Goal: Task Accomplishment & Management: Use online tool/utility

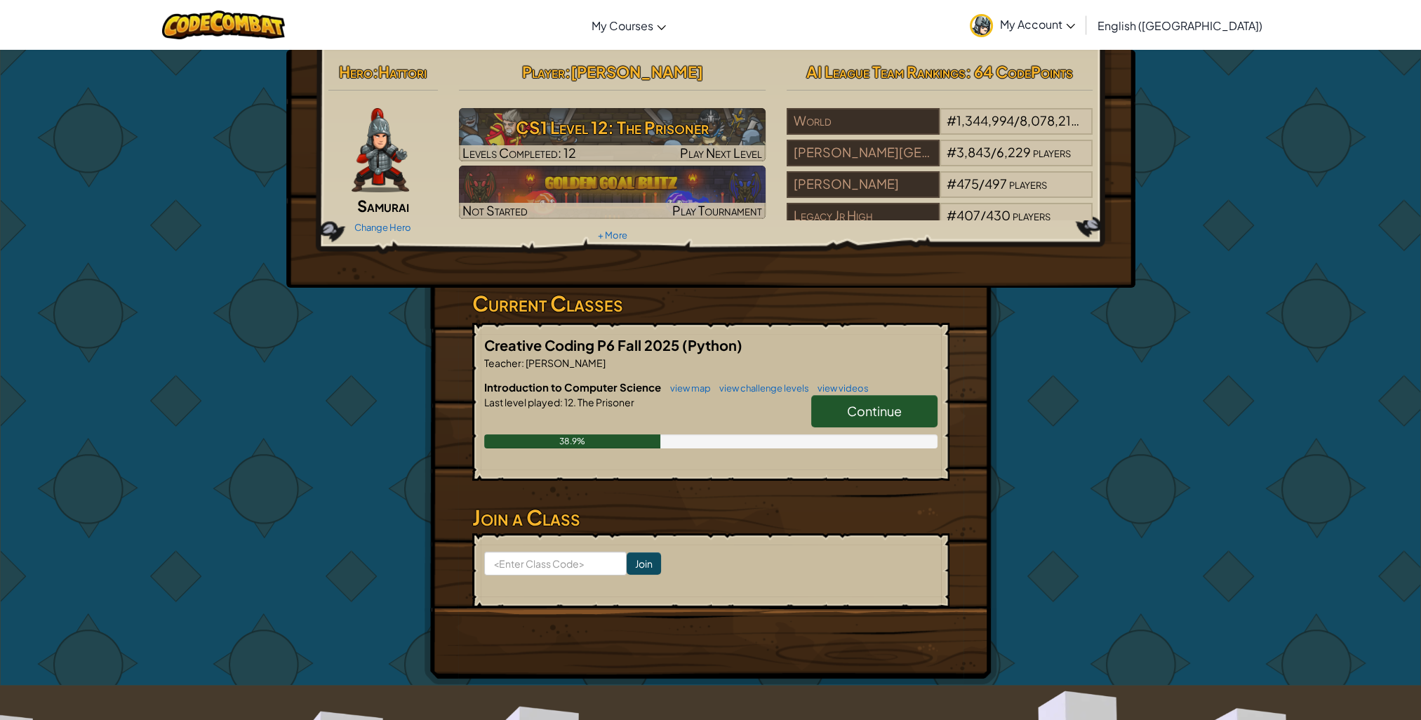
click at [915, 410] on link "Continue" at bounding box center [874, 411] width 126 height 32
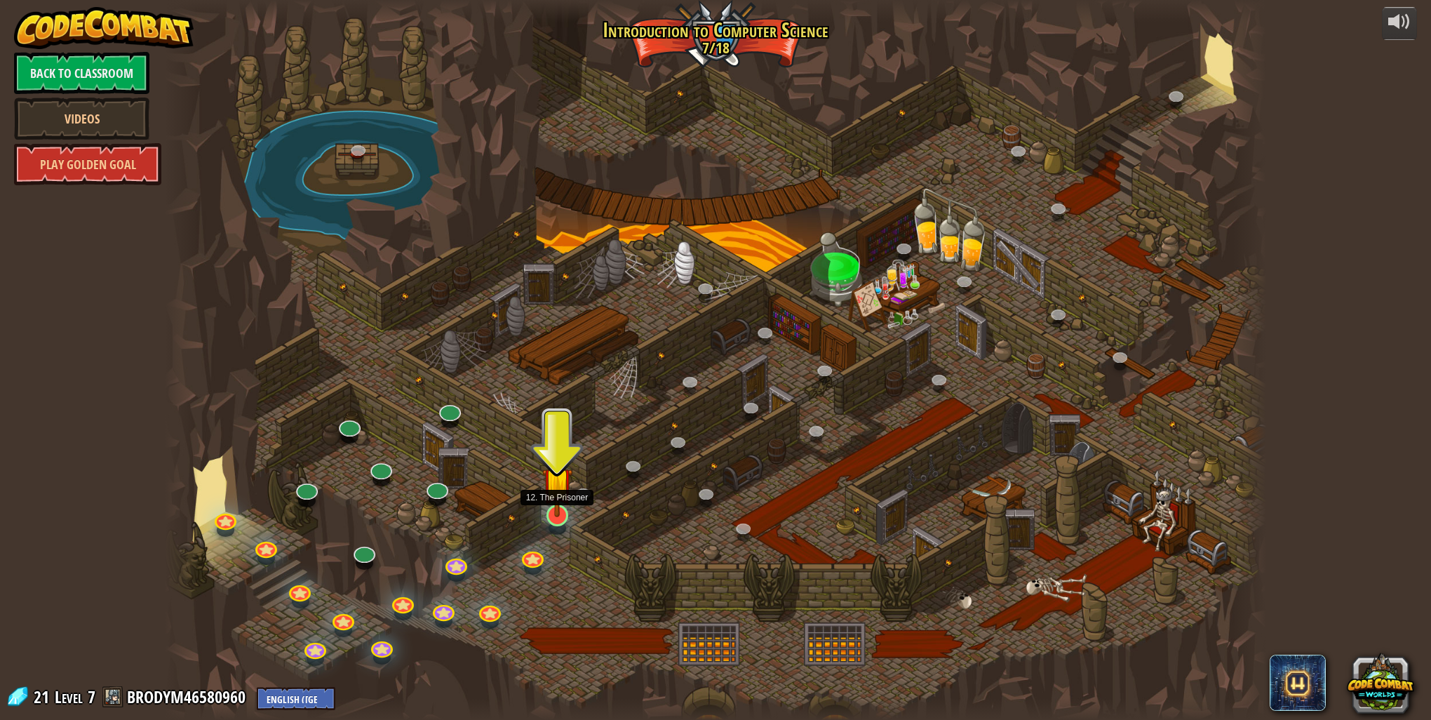
click at [559, 513] on img at bounding box center [557, 482] width 30 height 69
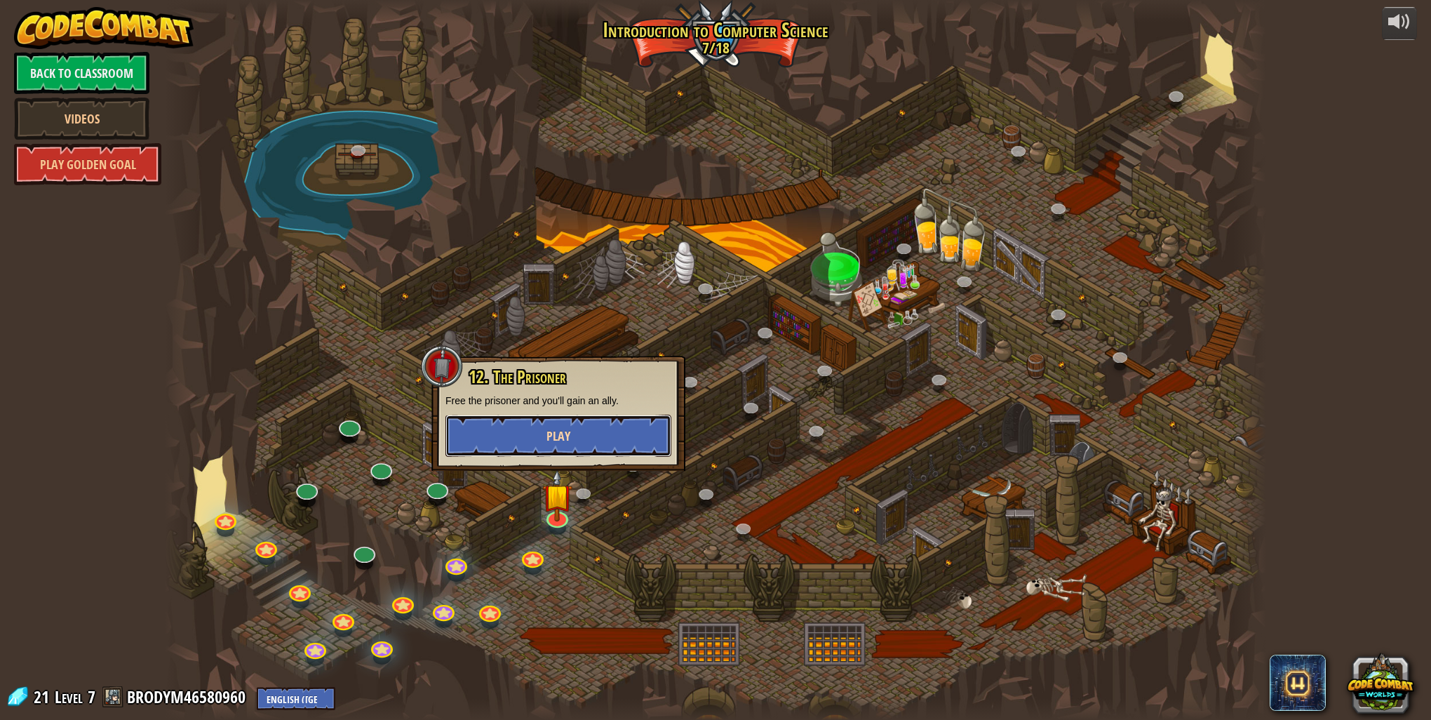
click at [573, 445] on button "Play" at bounding box center [559, 436] width 226 height 42
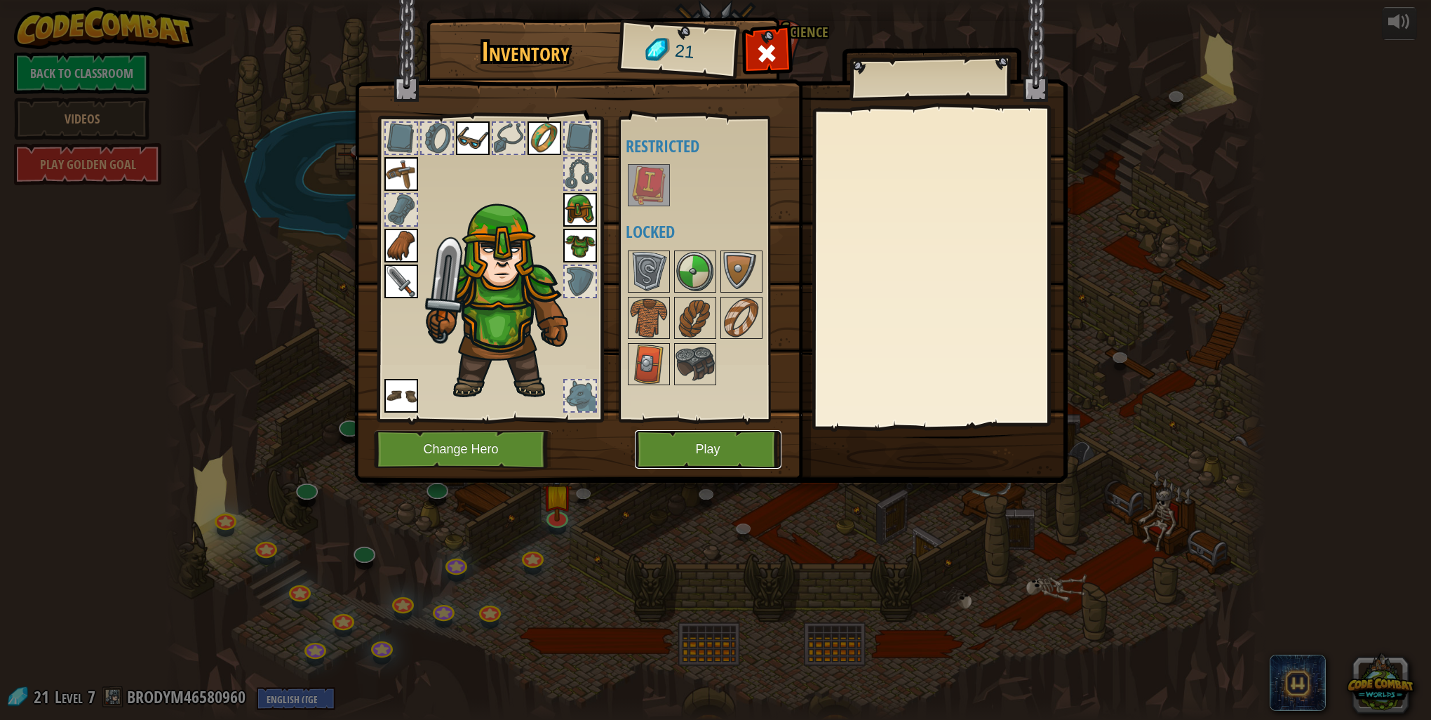
click at [716, 448] on button "Play" at bounding box center [708, 449] width 147 height 39
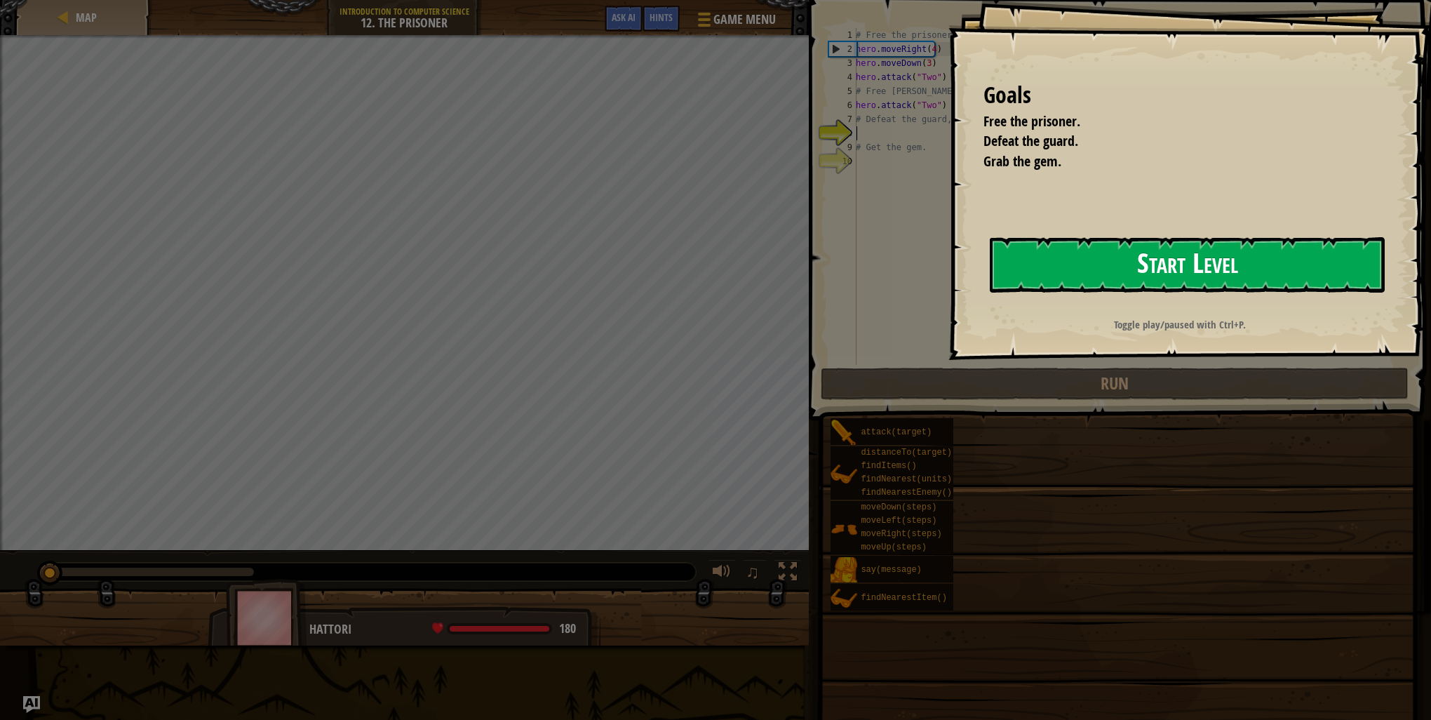
click at [1180, 254] on button "Start Level" at bounding box center [1187, 264] width 395 height 55
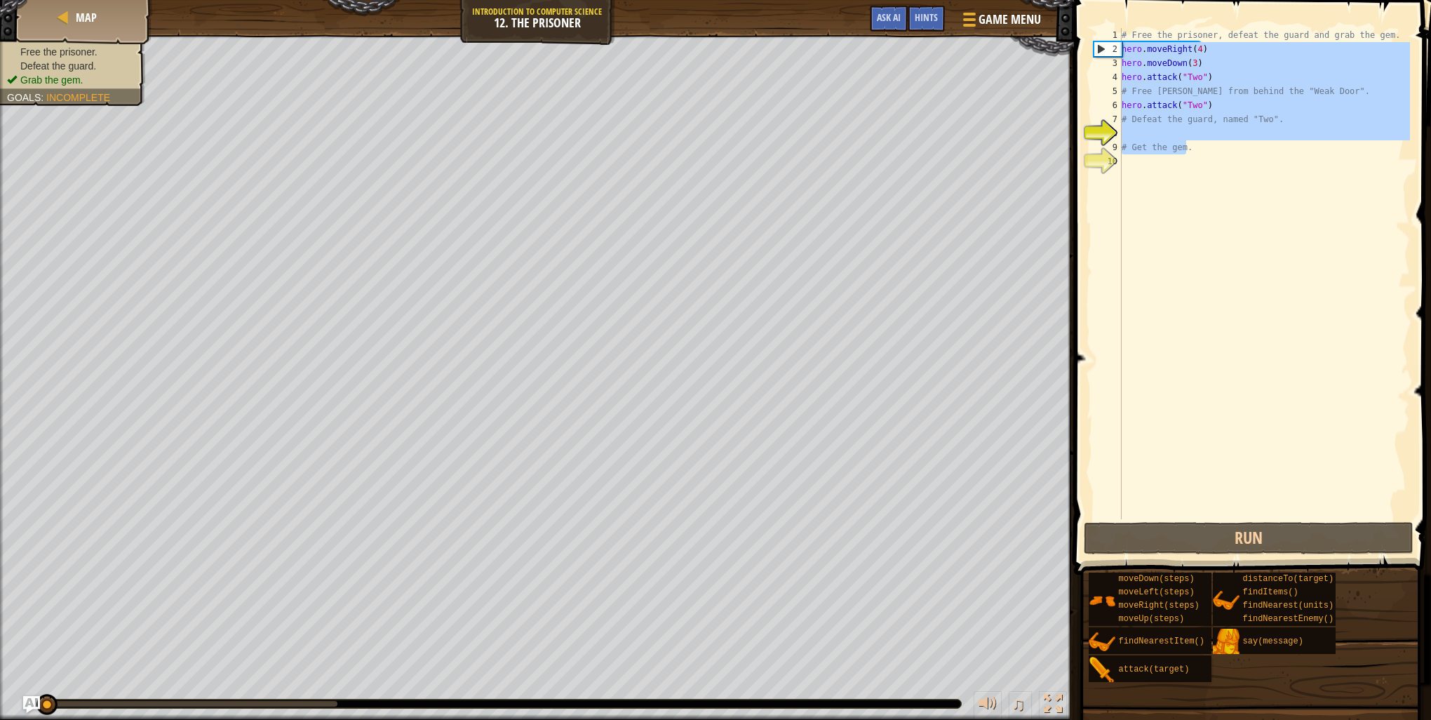
drag, startPoint x: 1202, startPoint y: 153, endPoint x: 1119, endPoint y: 51, distance: 131.6
click at [1119, 51] on div "1 2 3 4 5 6 7 8 9 10 # Free the prisoner, defeat the guard and grab the gem. he…" at bounding box center [1250, 273] width 319 height 491
type textarea "hero.moveRight(4) hero.moveDown(3)"
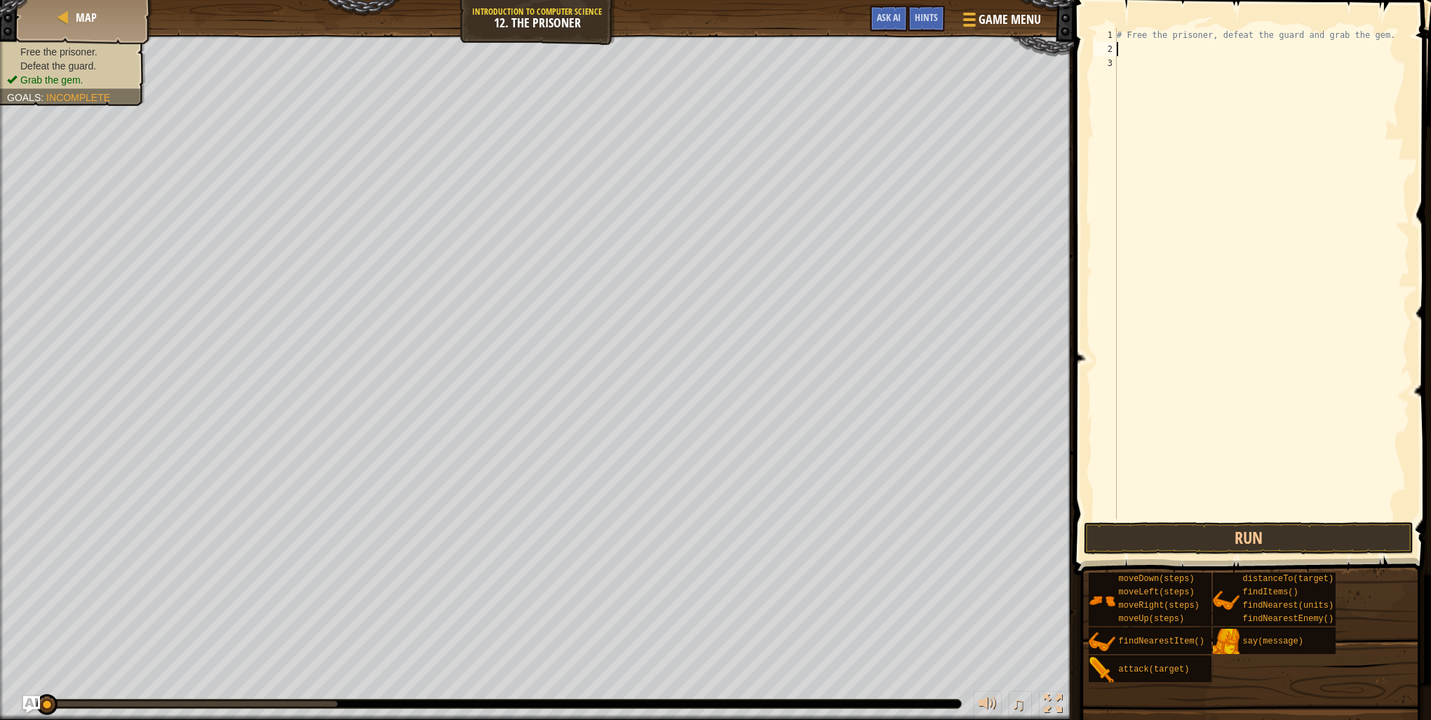
scroll to position [6, 0]
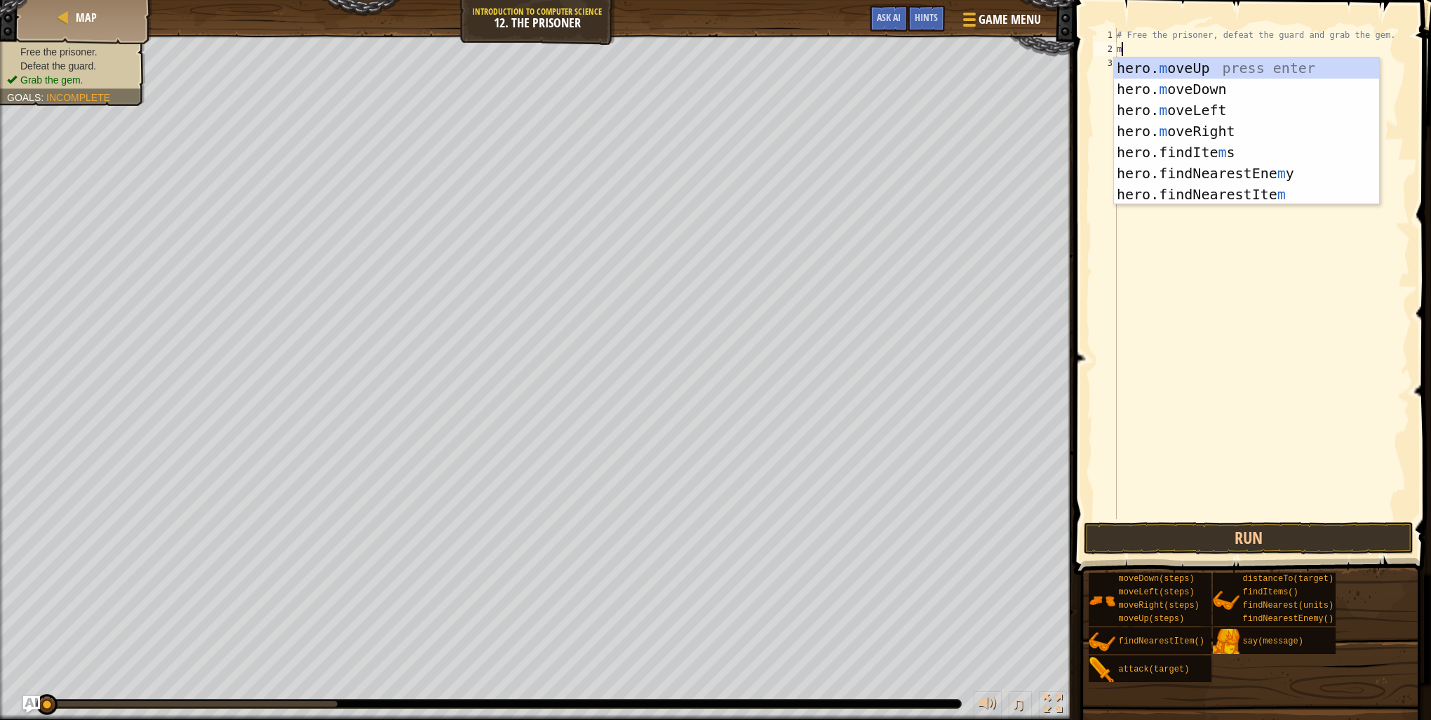
type textarea "mo"
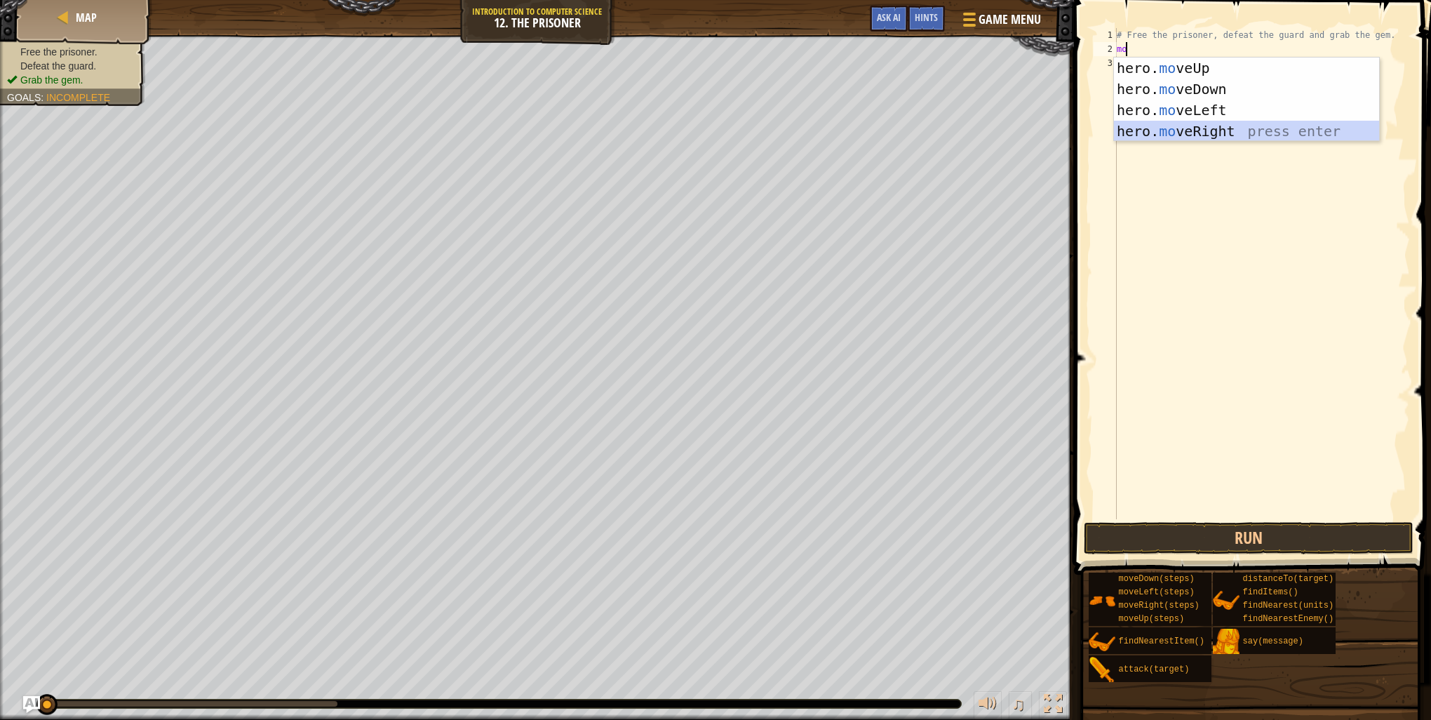
click at [1219, 131] on div "hero. mo veUp press enter hero. mo veDown press enter hero. mo veLeft press ent…" at bounding box center [1246, 121] width 265 height 126
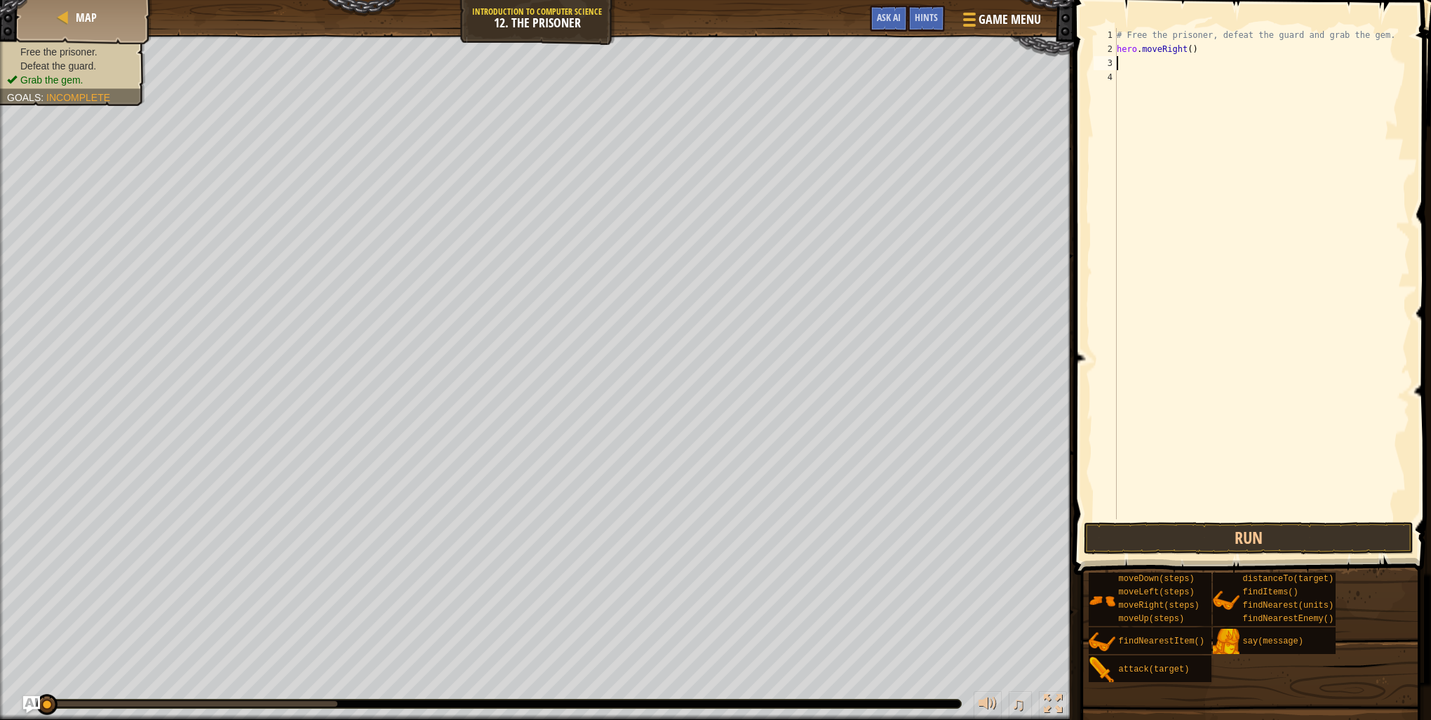
click at [1187, 52] on div "# Free the prisoner, defeat the guard and grab the gem. hero . moveRight ( )" at bounding box center [1262, 287] width 296 height 519
type textarea "hero.moveRight(1)"
click at [1292, 529] on button "Run" at bounding box center [1249, 538] width 330 height 32
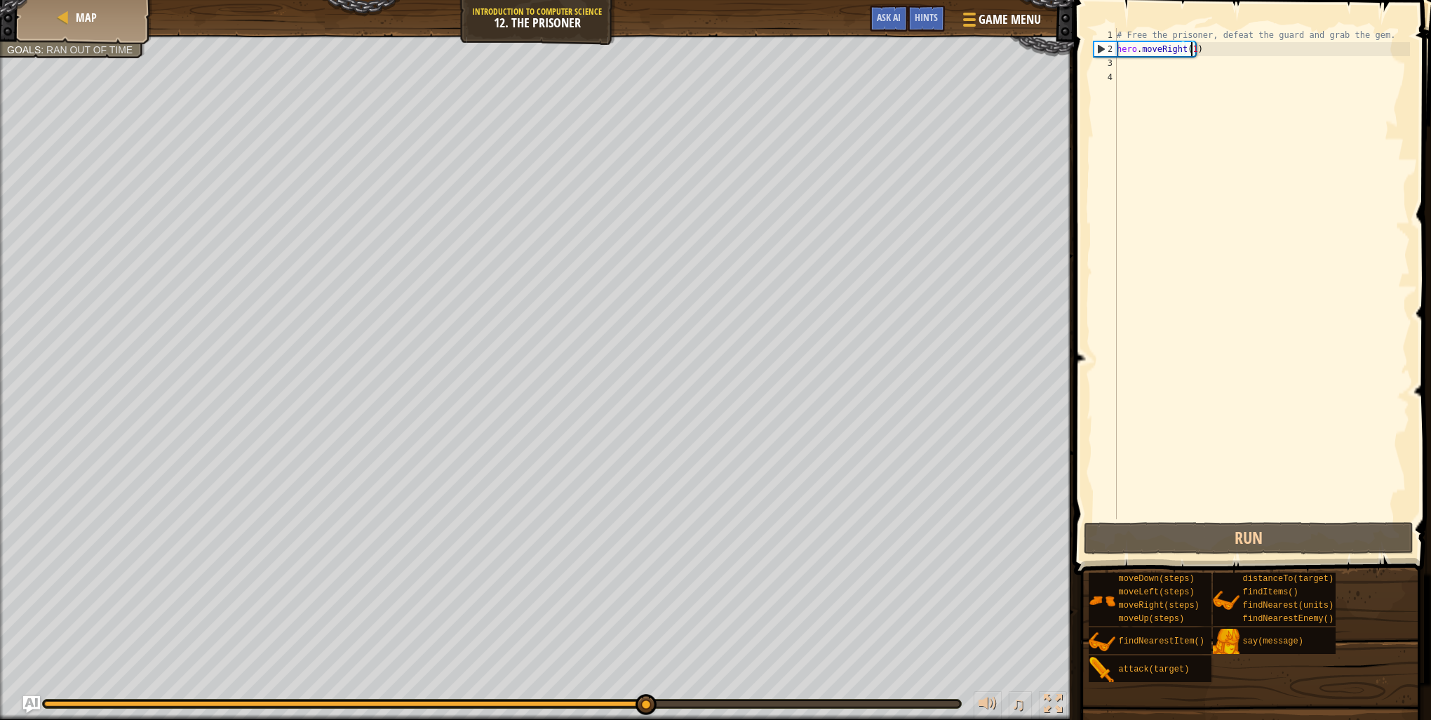
click at [1144, 66] on div "# Free the prisoner, defeat the guard and grab the gem. hero . moveRight ( 1 )" at bounding box center [1262, 287] width 296 height 519
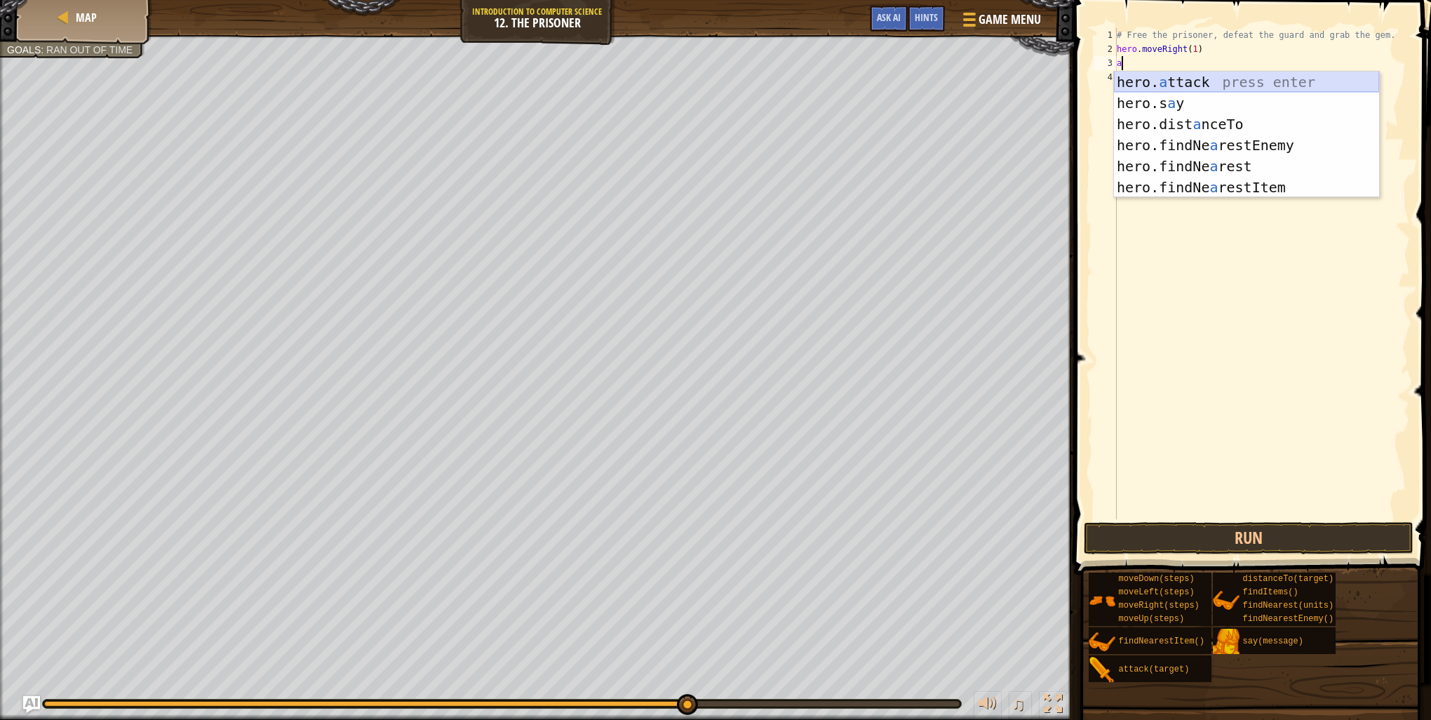
click at [1179, 85] on div "hero. a ttack press enter hero.s a y press enter hero.dist a nceTo press enter …" at bounding box center [1246, 156] width 265 height 168
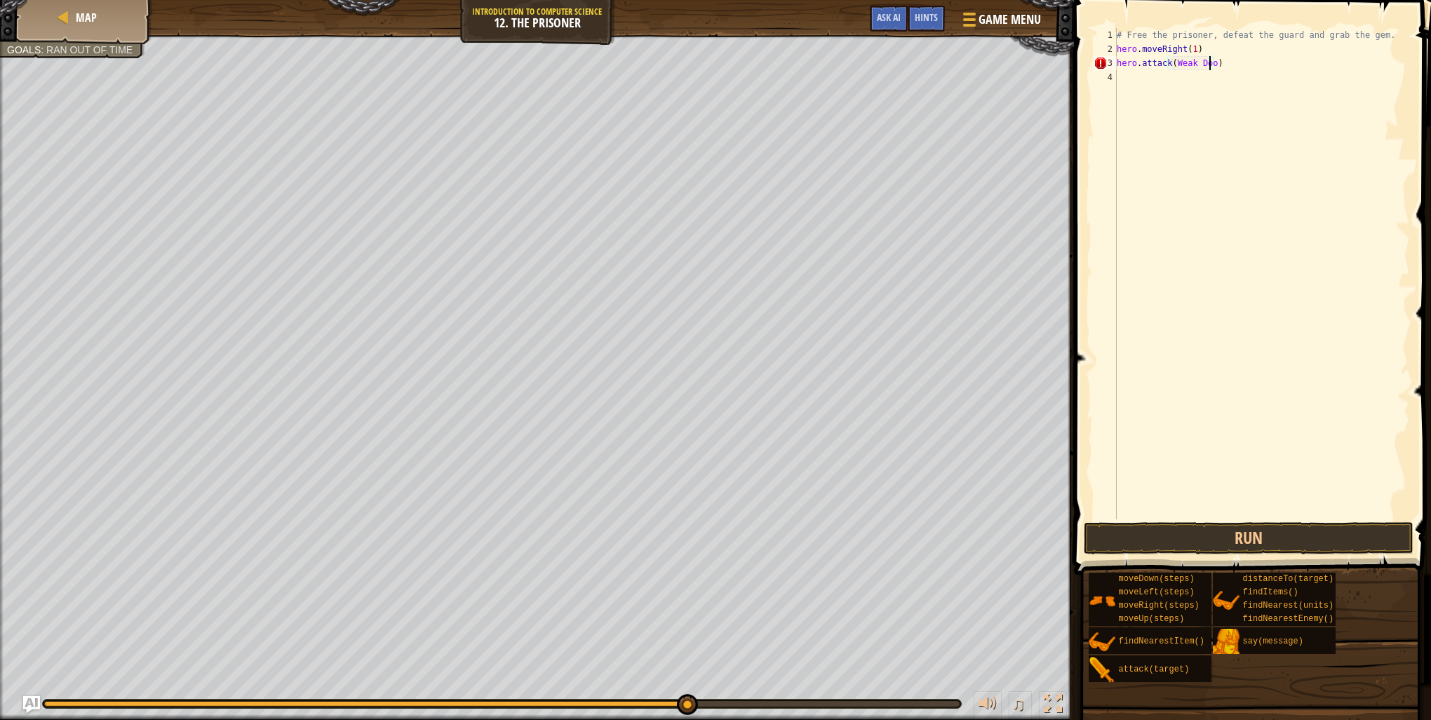
scroll to position [6, 7]
click at [1215, 526] on button "Run" at bounding box center [1249, 538] width 330 height 32
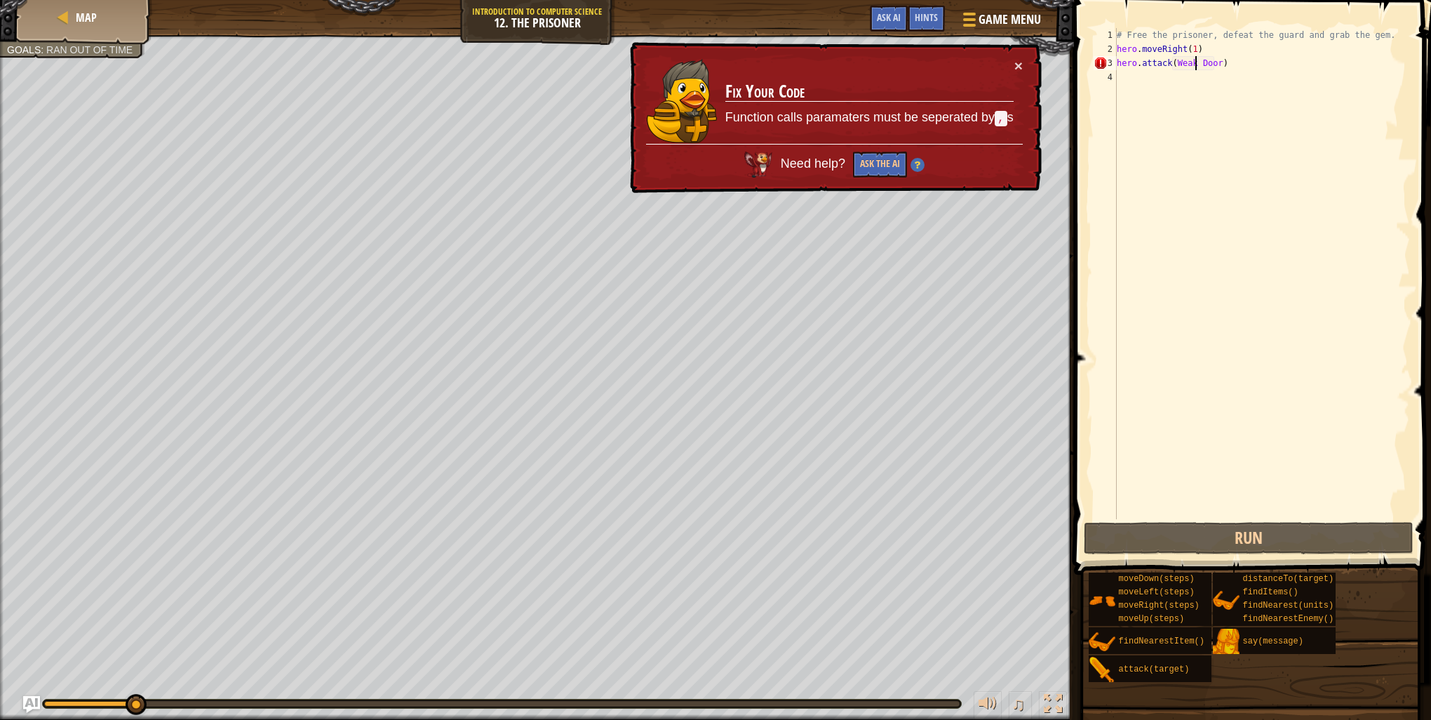
click at [1195, 63] on div "# Free the prisoner, defeat the guard and grab the gem. hero . moveRight ( 1 ) …" at bounding box center [1262, 287] width 296 height 519
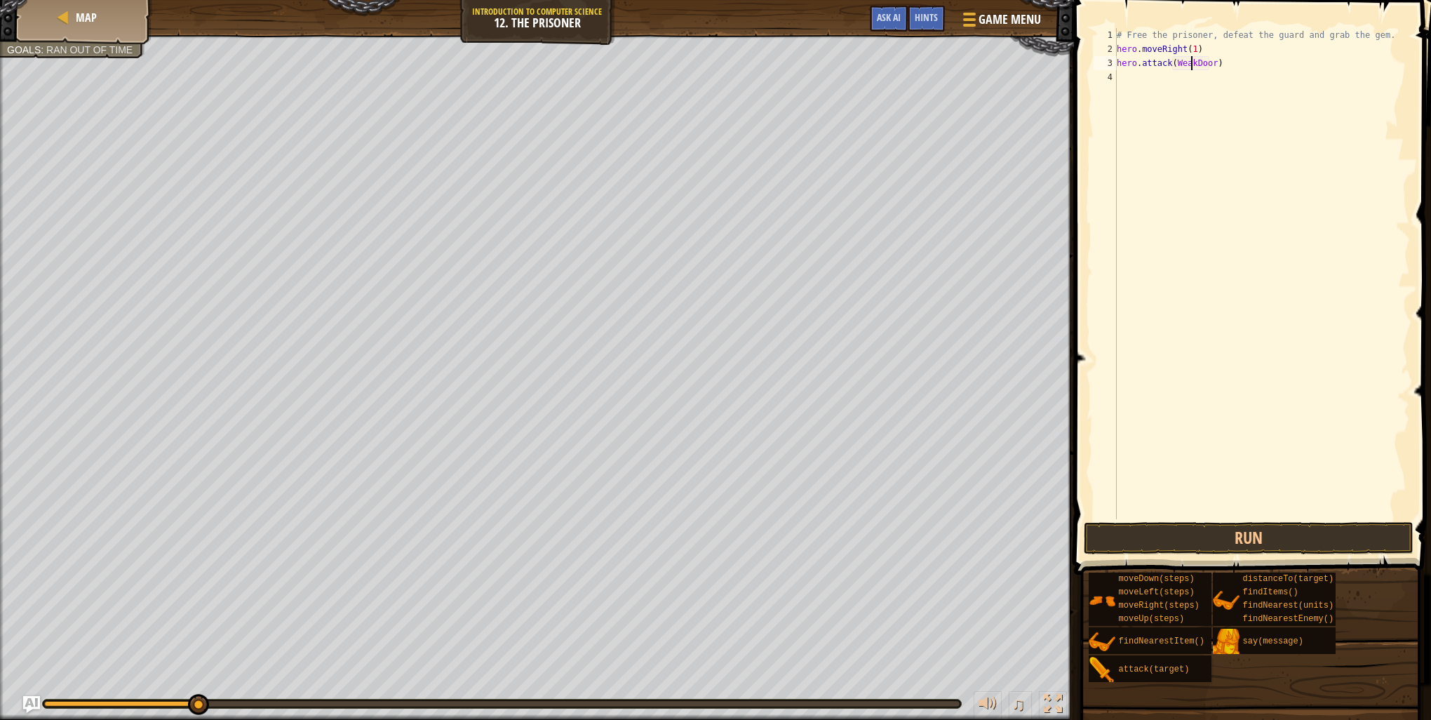
scroll to position [6, 6]
click at [1278, 533] on button "Run" at bounding box center [1249, 538] width 330 height 32
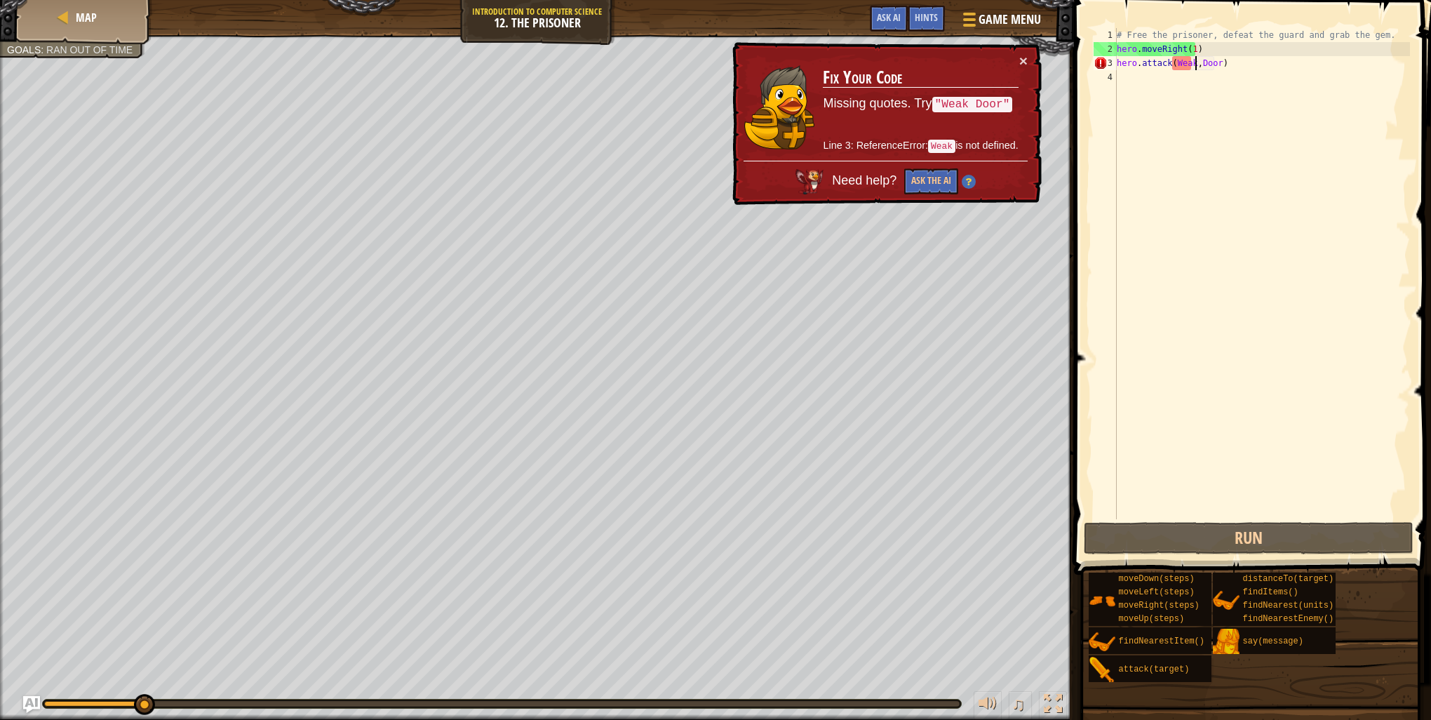
click at [1170, 64] on div "# Free the prisoner, defeat the guard and grab the gem. hero . moveRight ( 1 ) …" at bounding box center [1262, 287] width 296 height 519
type textarea "hero.attack("Weak,Door)"
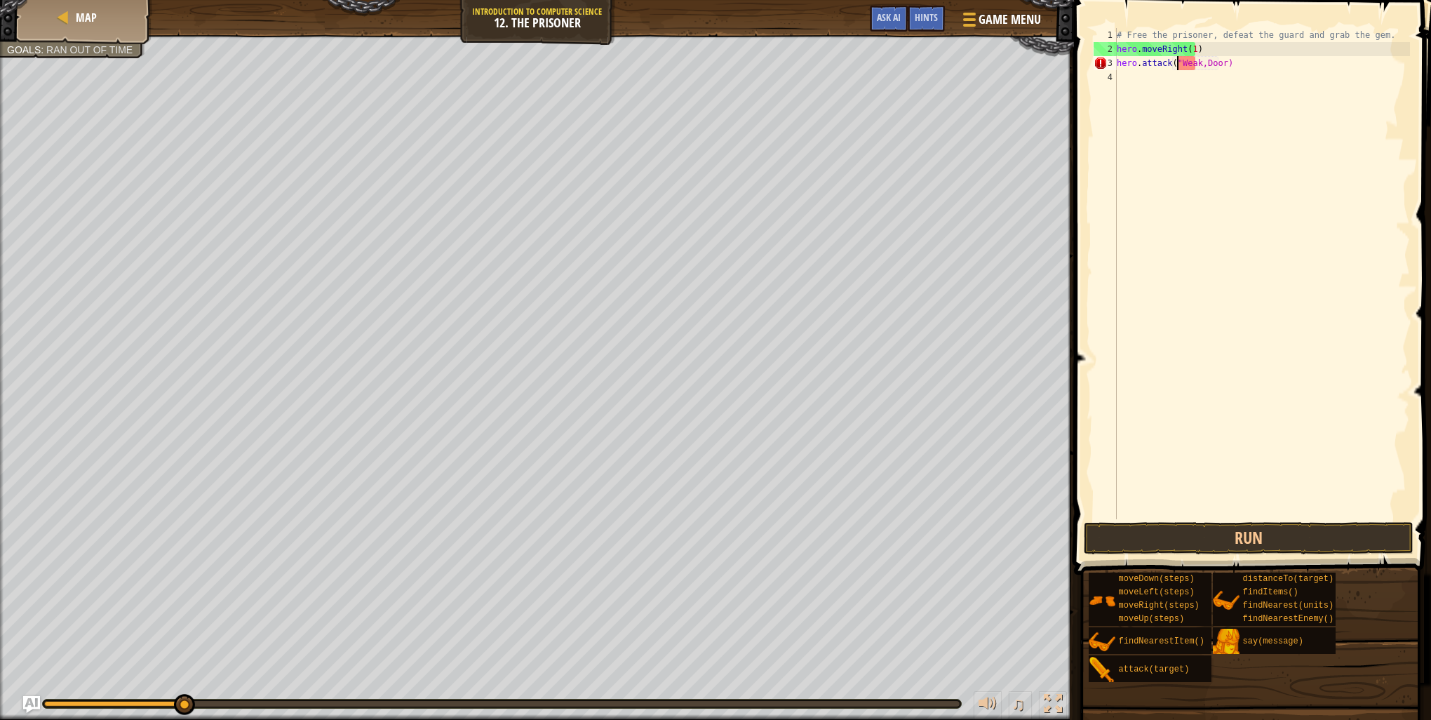
scroll to position [6, 5]
click at [1221, 70] on div "# Free the prisoner, defeat the guard and grab the gem. hero . moveRight ( 1 ) …" at bounding box center [1262, 287] width 296 height 519
click at [1222, 67] on div "# Free the prisoner, defeat the guard and grab the gem. hero . moveRight ( 1 ) …" at bounding box center [1262, 287] width 296 height 519
click at [1220, 65] on div "# Free the prisoner, defeat the guard and grab the gem. hero . moveRight ( 1 ) …" at bounding box center [1262, 287] width 296 height 519
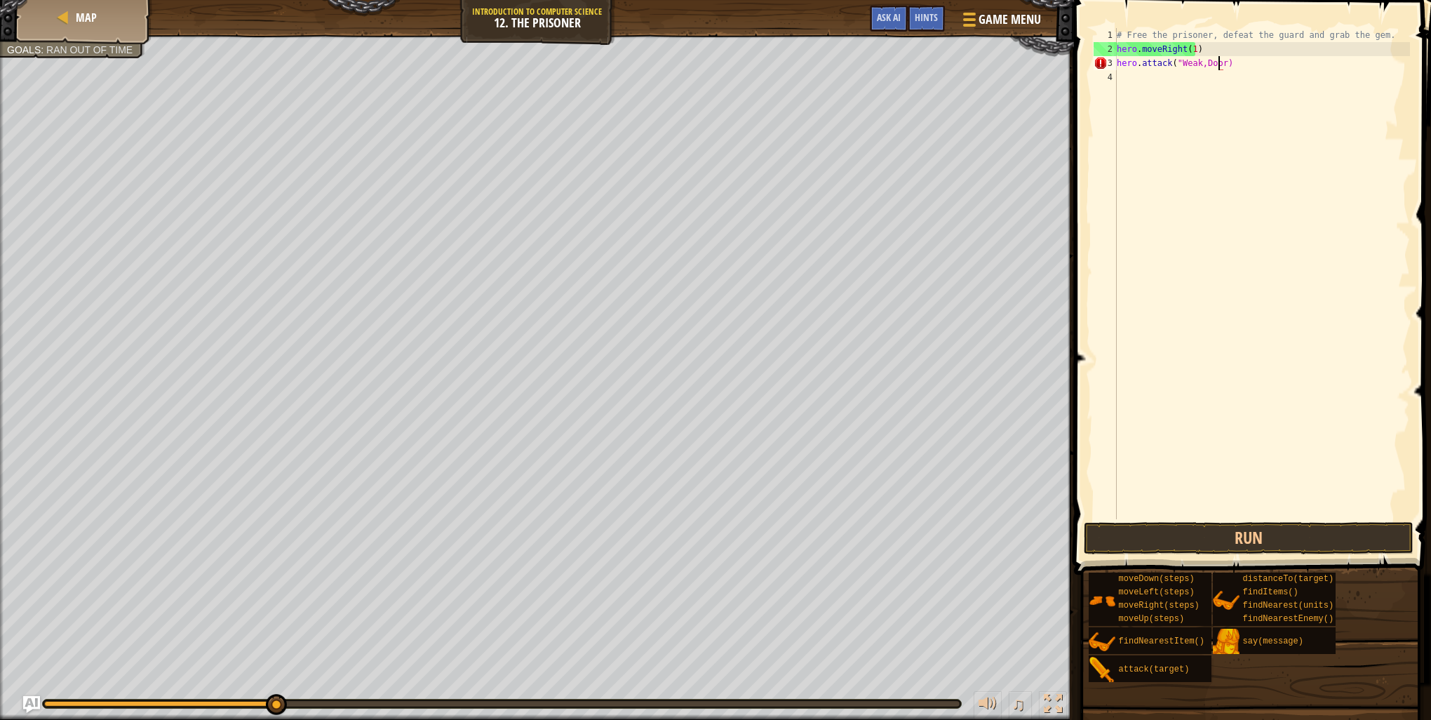
scroll to position [6, 8]
click at [1225, 539] on button "Run" at bounding box center [1249, 538] width 330 height 32
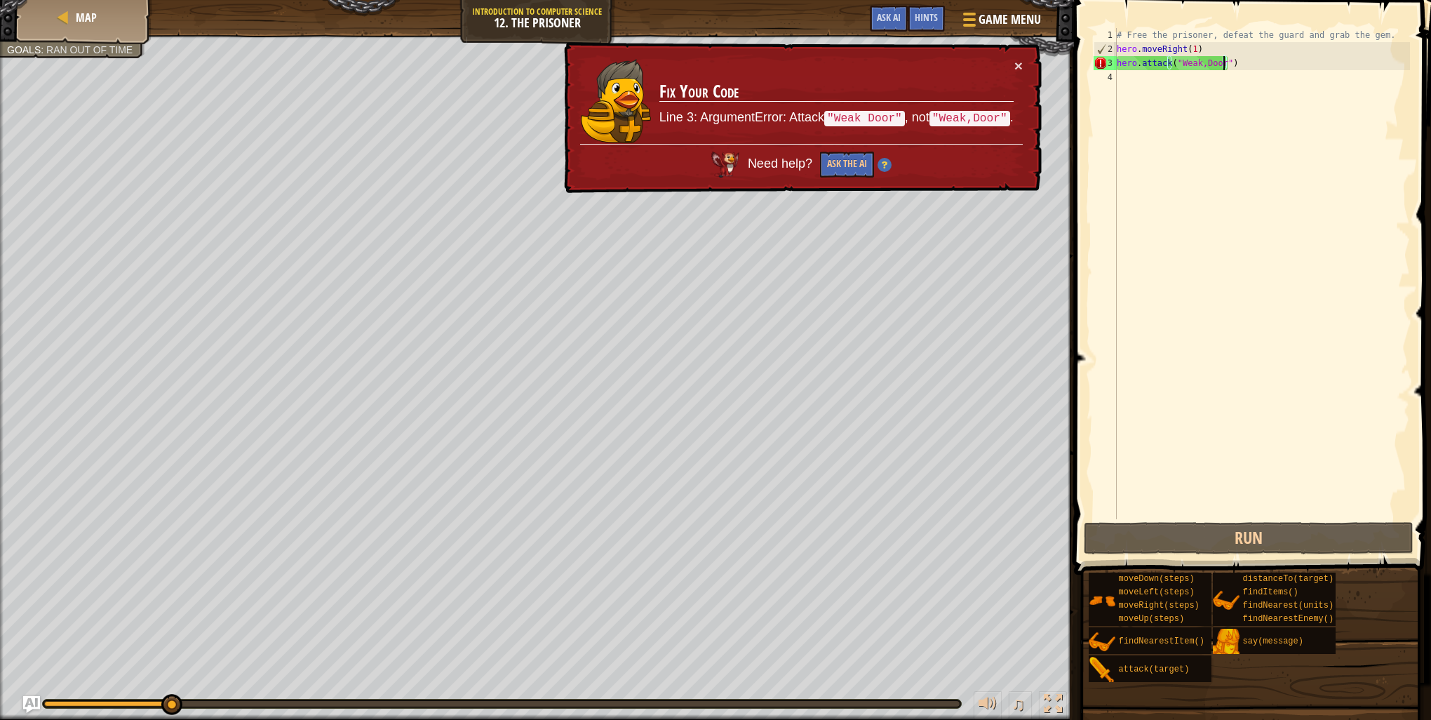
click at [1200, 67] on div "# Free the prisoner, defeat the guard and grab the gem. hero . moveRight ( 1 ) …" at bounding box center [1262, 287] width 296 height 519
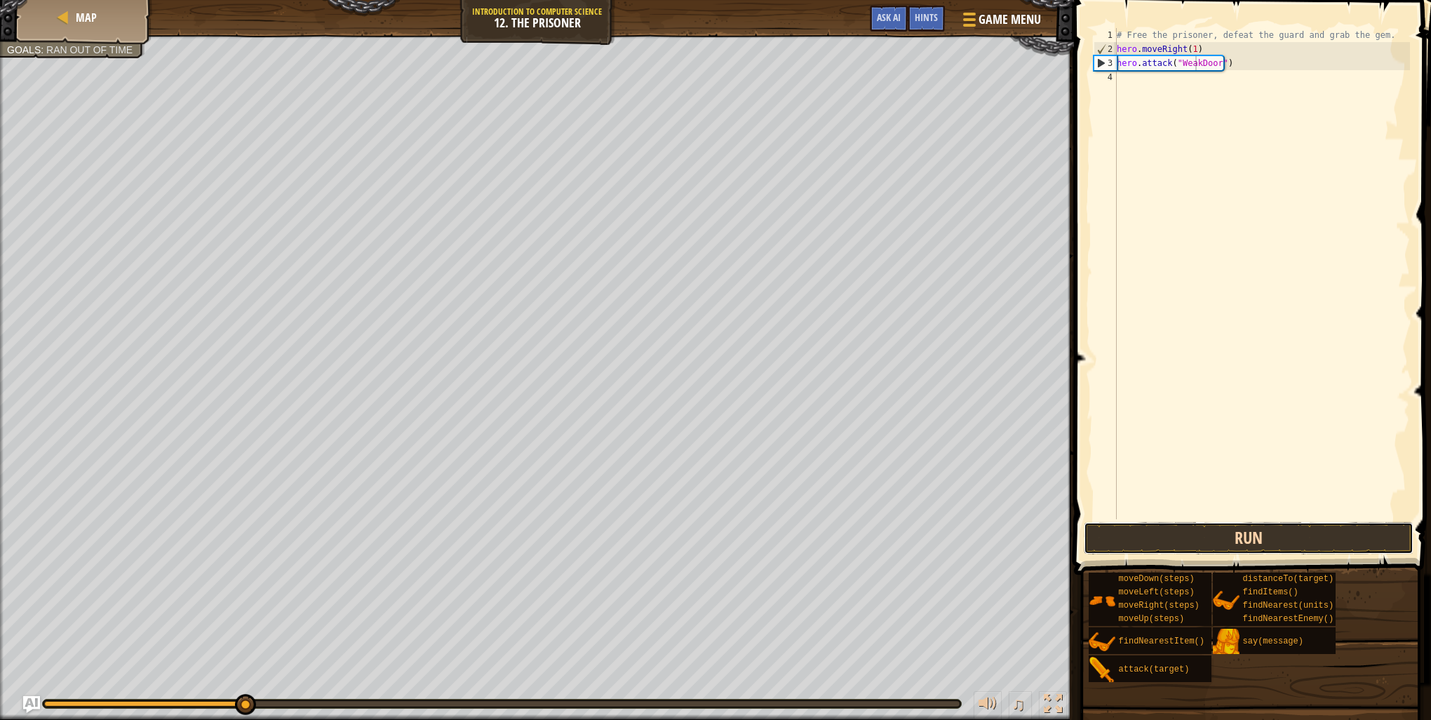
click at [1255, 550] on button "Run" at bounding box center [1249, 538] width 330 height 32
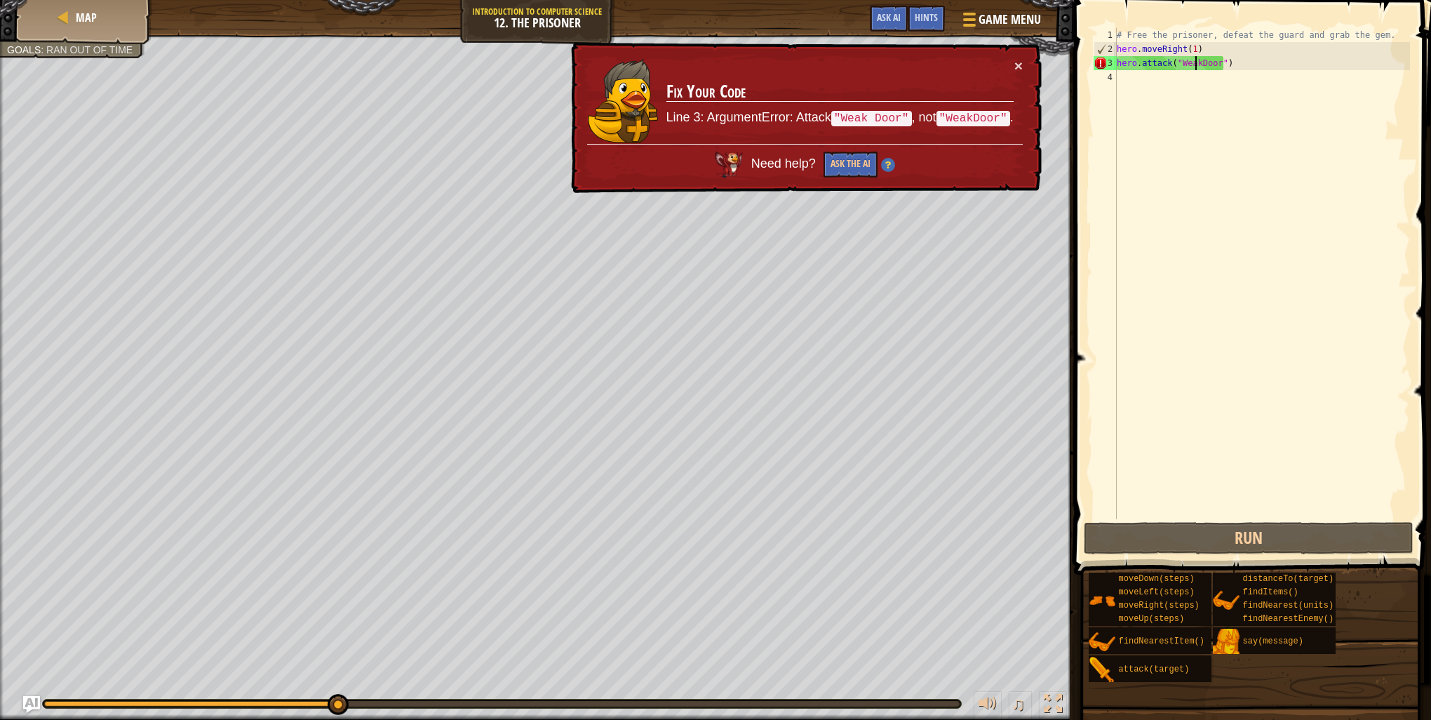
type textarea "hero.attack("Weak Door")"
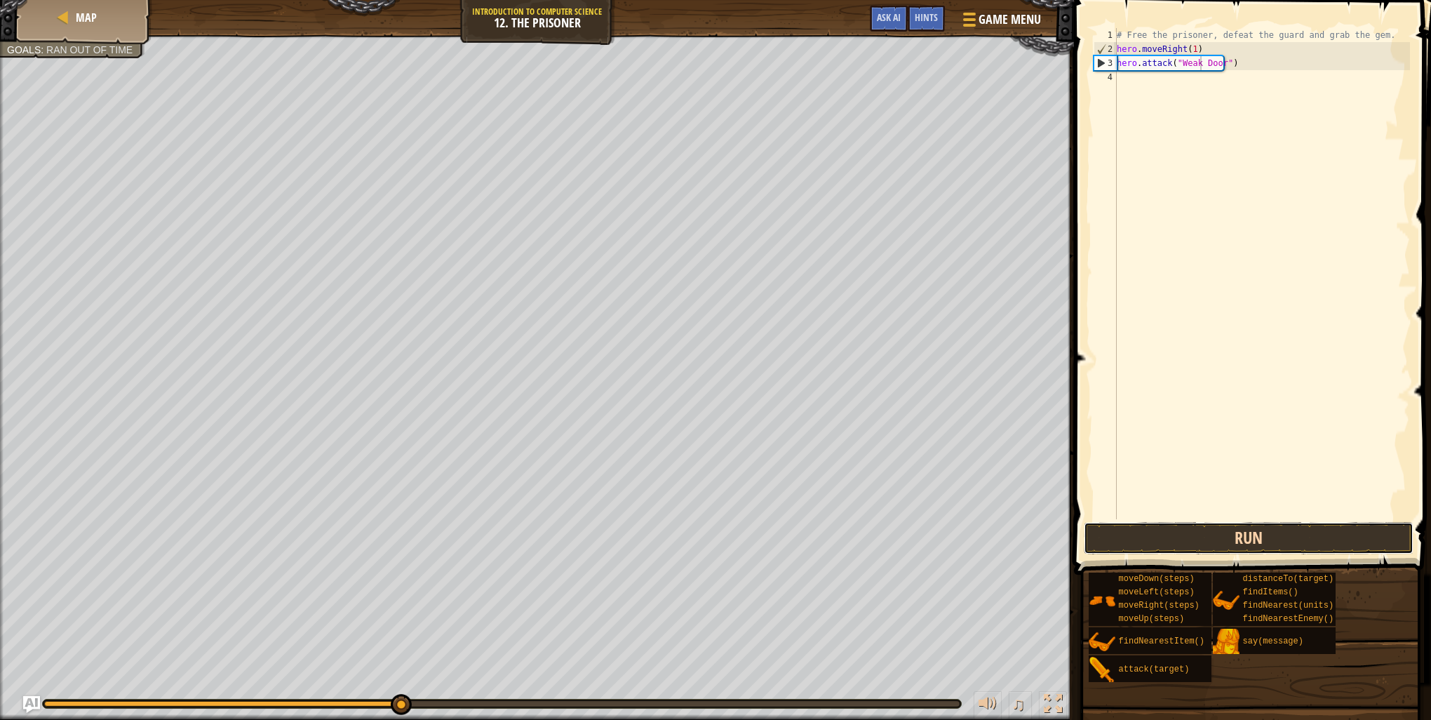
click at [1281, 547] on button "Run" at bounding box center [1249, 538] width 330 height 32
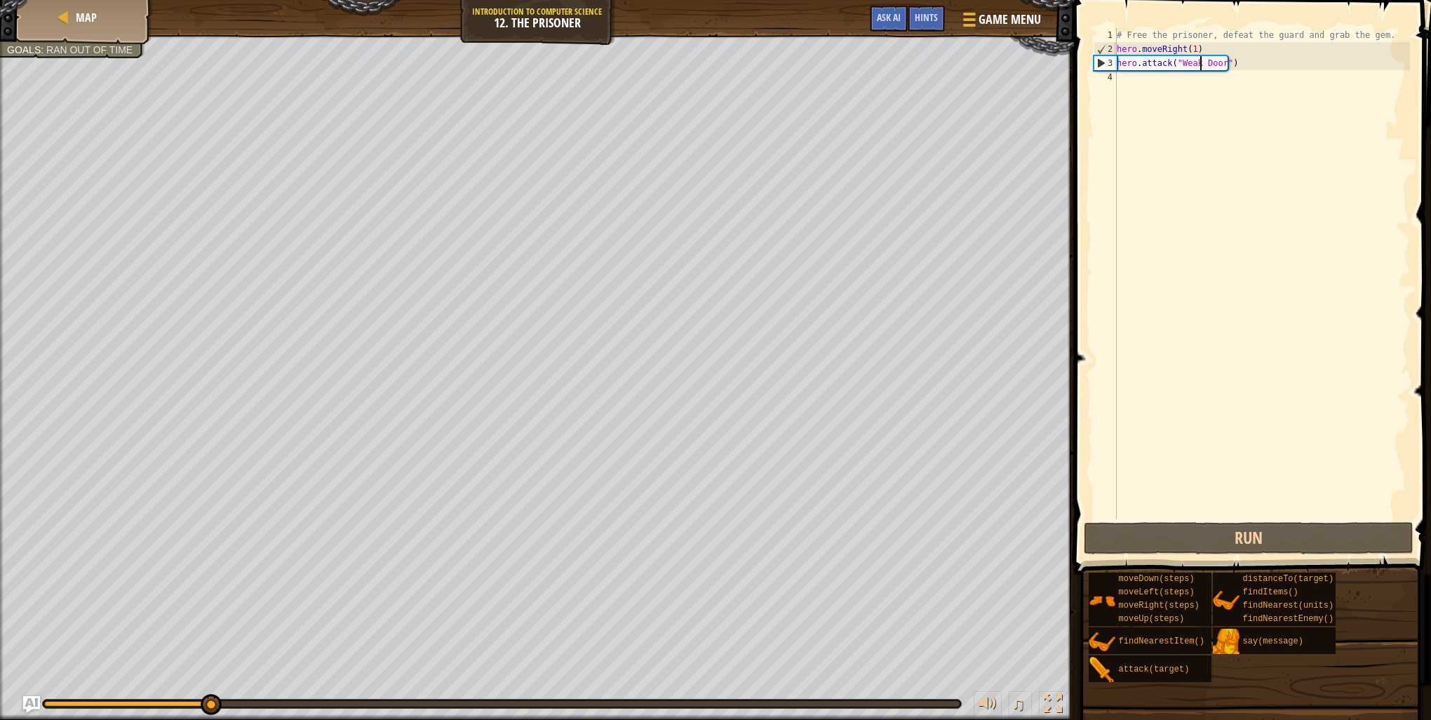
click at [1137, 86] on div "# Free the prisoner, defeat the guard and grab the gem. hero . moveRight ( 1 ) …" at bounding box center [1262, 287] width 296 height 519
type textarea "m"
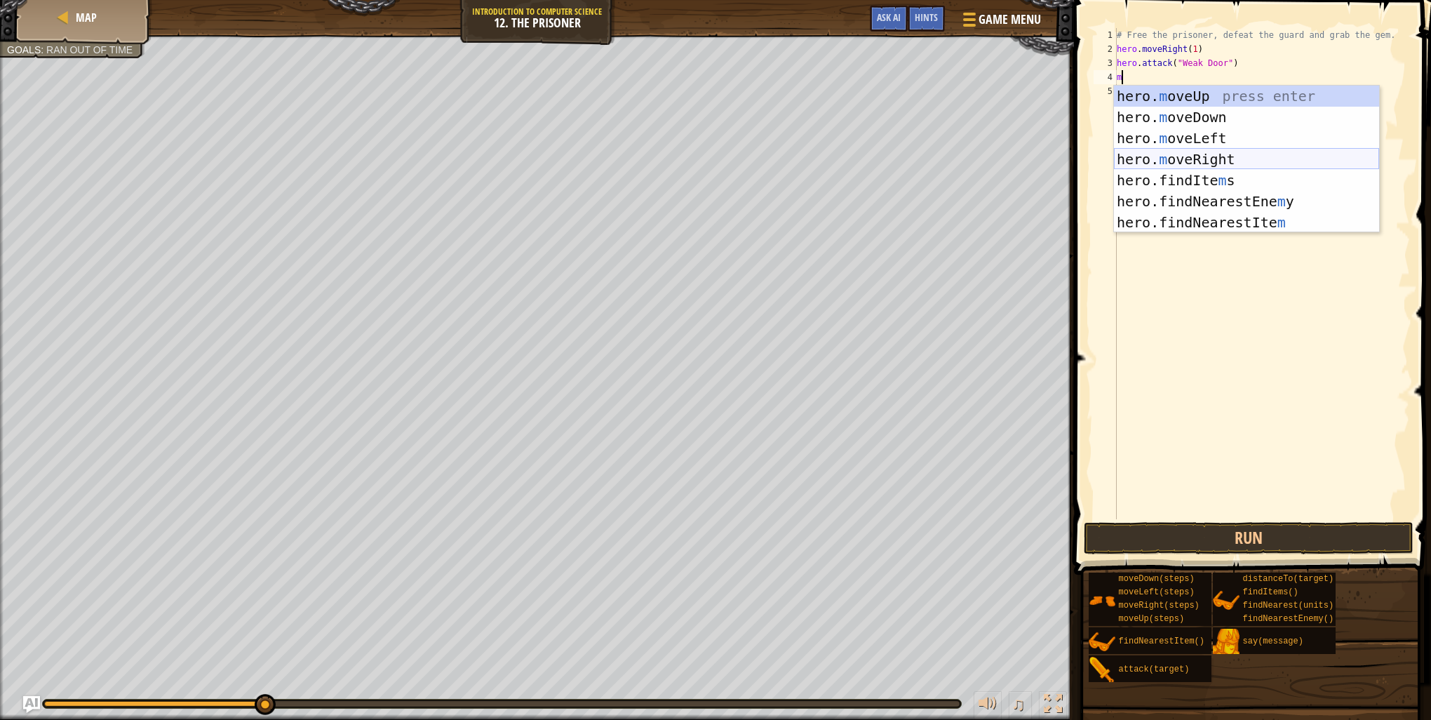
click at [1229, 159] on div "hero. m oveUp press enter hero. m oveDown press enter hero. m oveLeft press ent…" at bounding box center [1246, 180] width 265 height 189
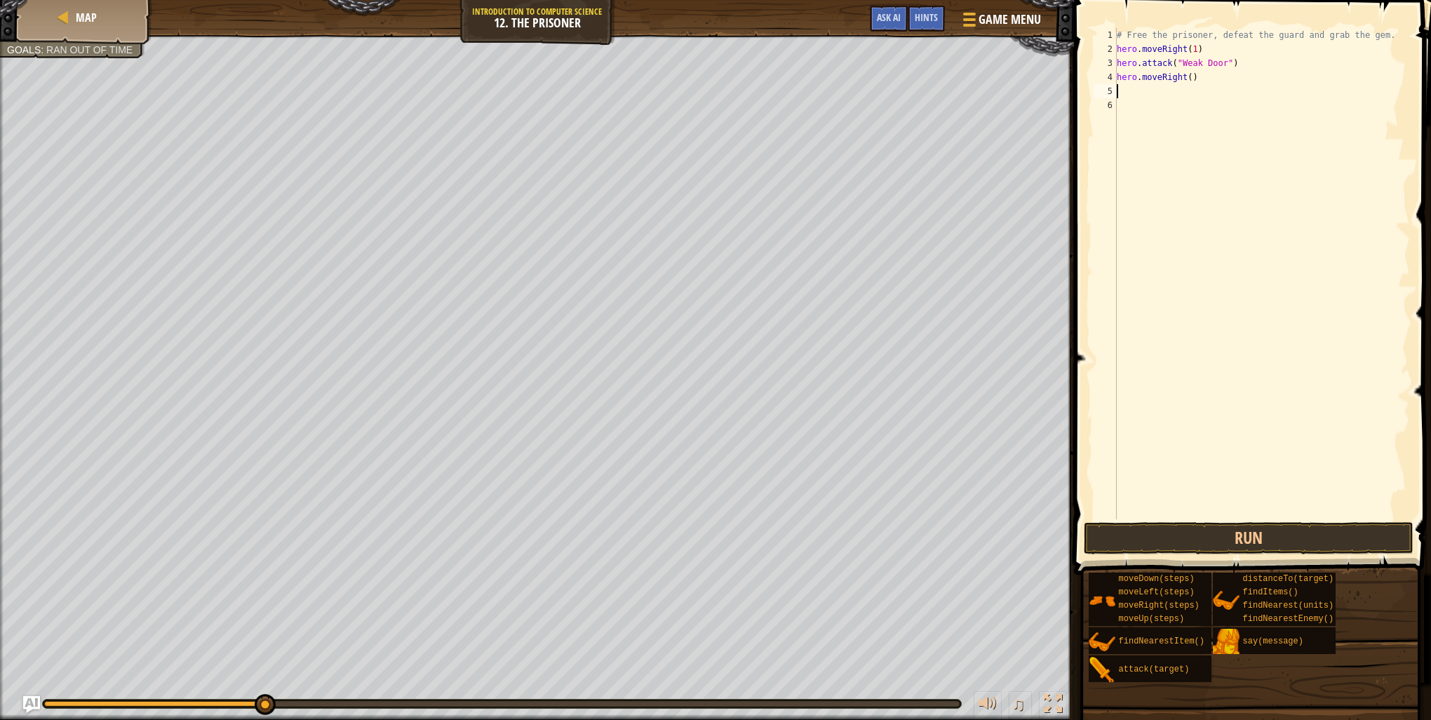
click at [1189, 74] on div "# Free the prisoner, defeat the guard and grab the gem. hero . moveRight ( 1 ) …" at bounding box center [1262, 287] width 296 height 519
click at [1187, 78] on div "# Free the prisoner, defeat the guard and grab the gem. hero . moveRight ( 1 ) …" at bounding box center [1262, 287] width 296 height 519
type textarea "hero.moveRight(3)"
click at [1181, 96] on div "# Free the prisoner, defeat the guard and grab the gem. hero . moveRight ( 1 ) …" at bounding box center [1262, 287] width 296 height 519
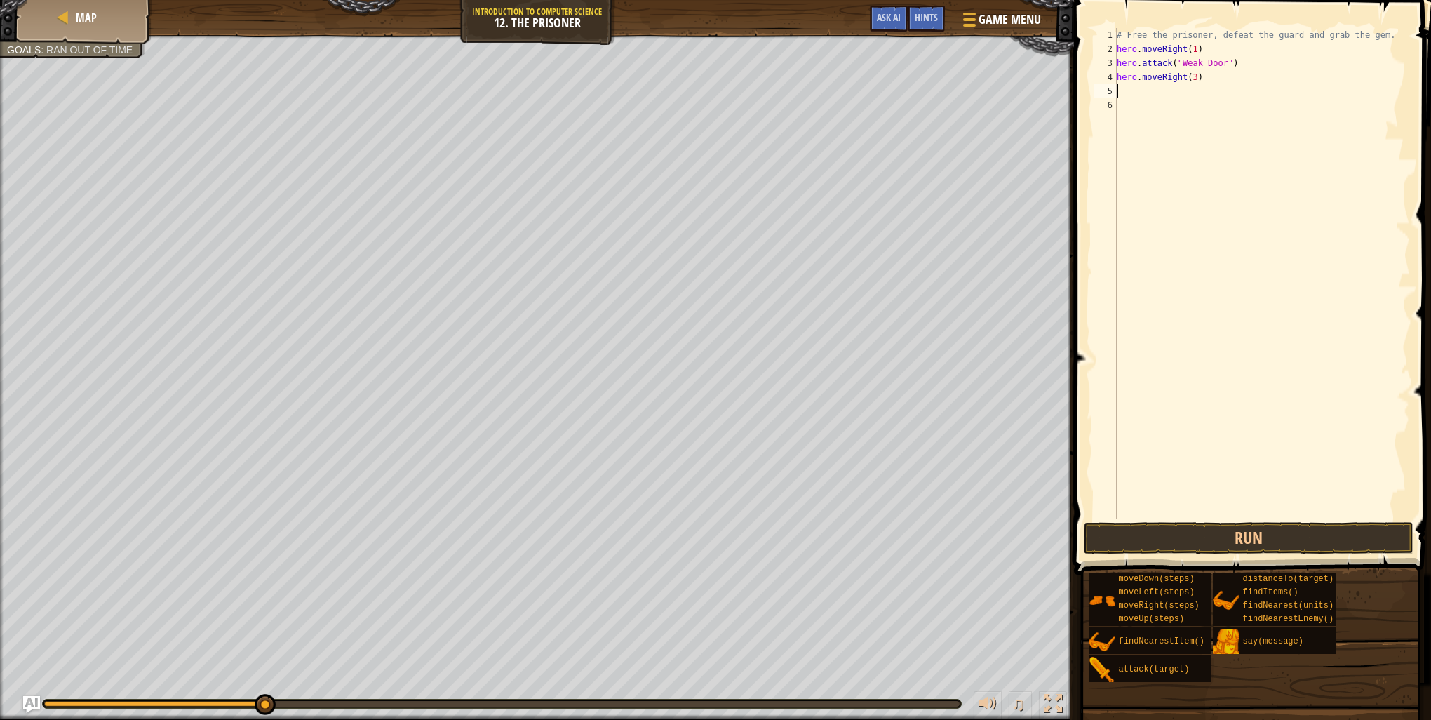
scroll to position [6, 0]
type textarea "m"
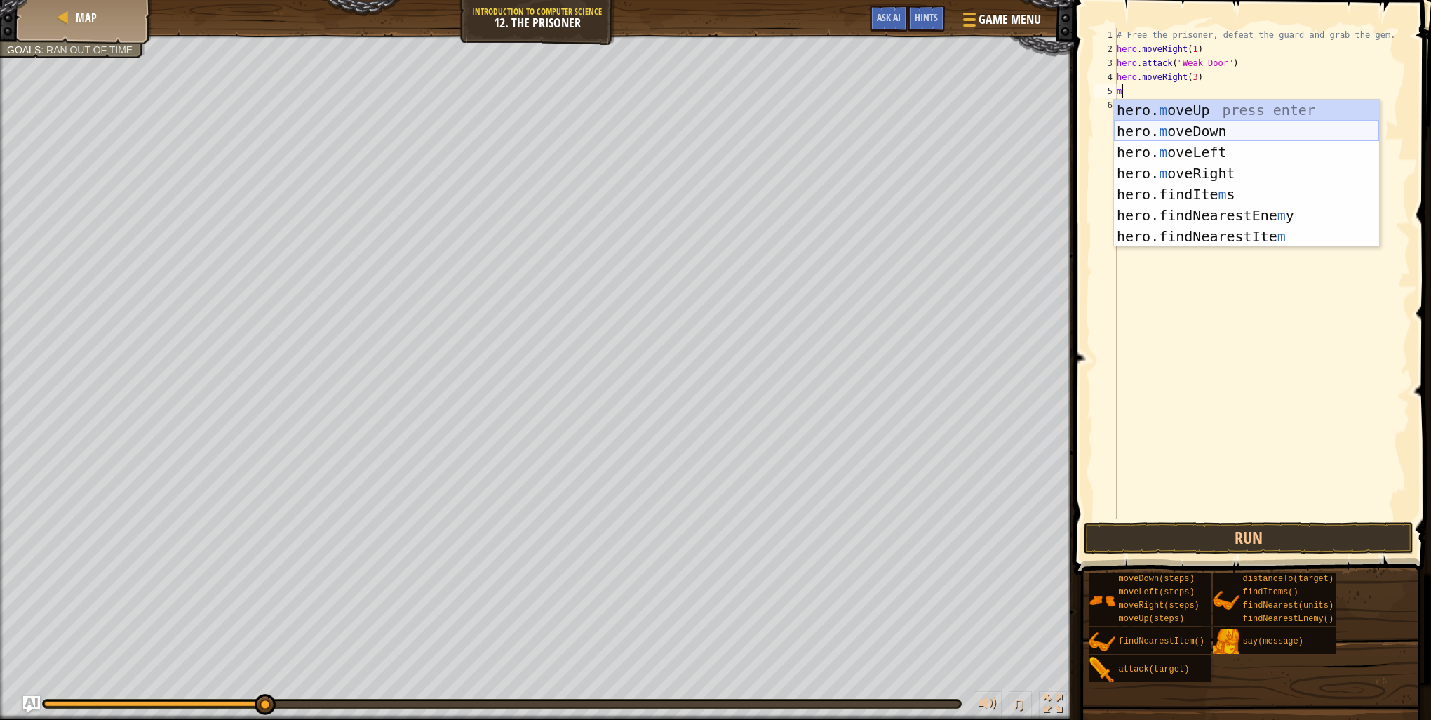
click at [1194, 128] on div "hero. m oveUp press enter hero. m oveDown press enter hero. m oveLeft press ent…" at bounding box center [1246, 194] width 265 height 189
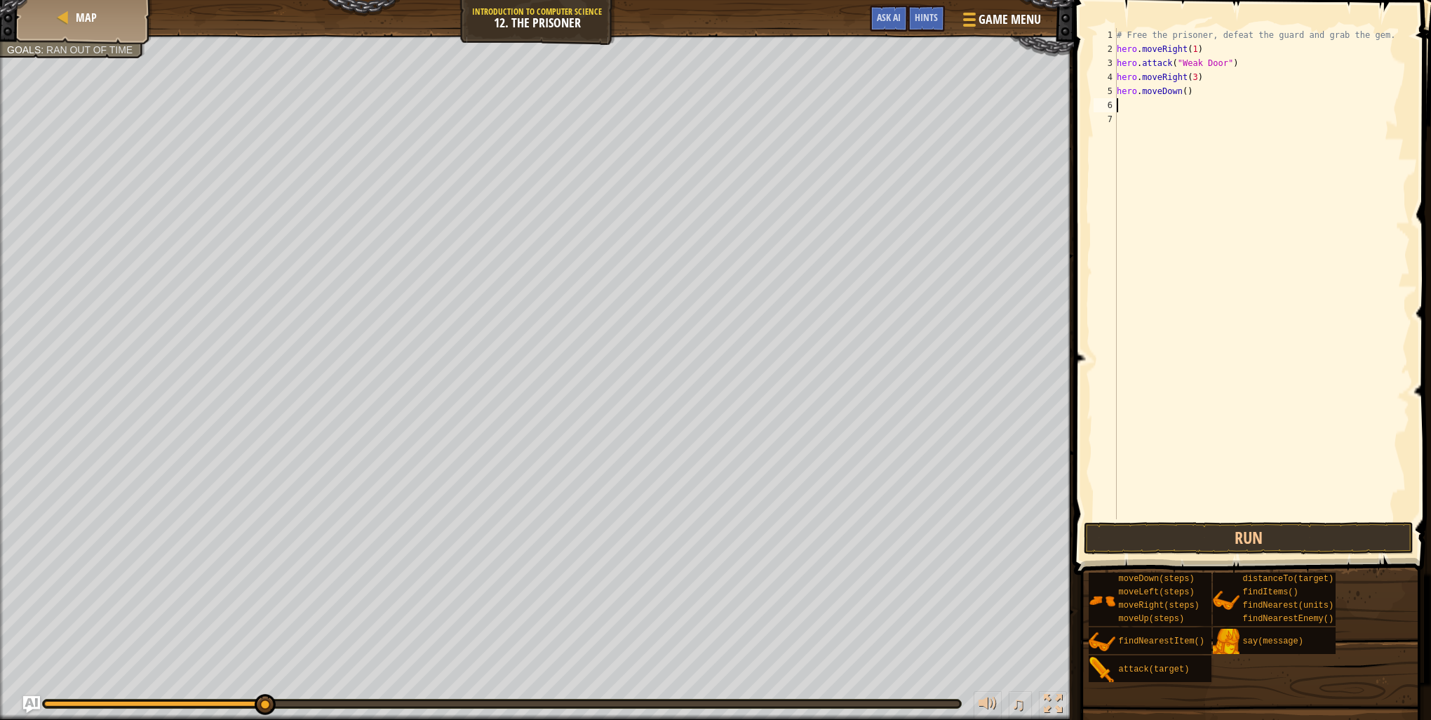
click at [1182, 94] on div "# Free the prisoner, defeat the guard and grab the gem. hero . moveRight ( 1 ) …" at bounding box center [1262, 287] width 296 height 519
type textarea "hero.moveDown(4)"
click at [1157, 103] on div "# Free the prisoner, defeat the guard and grab the gem. hero . moveRight ( 1 ) …" at bounding box center [1262, 287] width 296 height 519
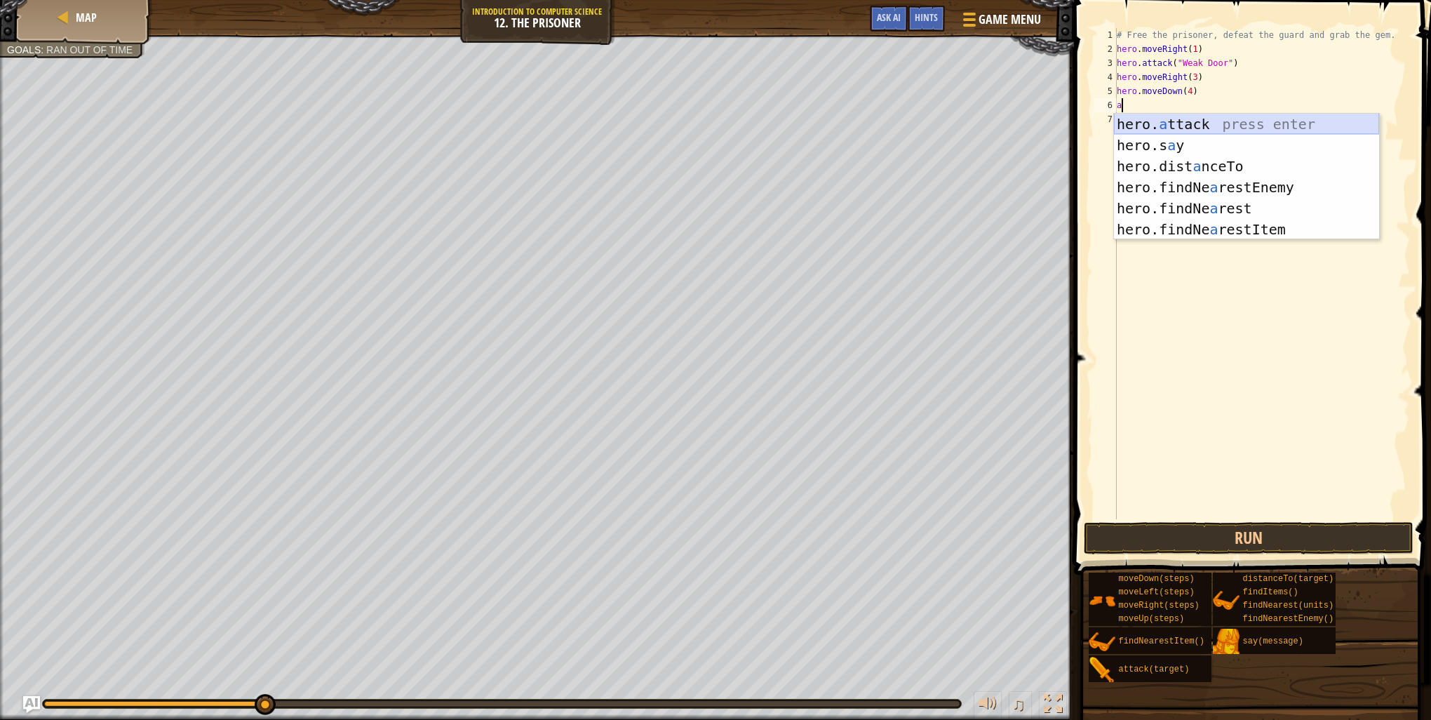
click at [1174, 125] on div "hero. a ttack press enter hero.s a y press enter hero.dist a nceTo press enter …" at bounding box center [1246, 198] width 265 height 168
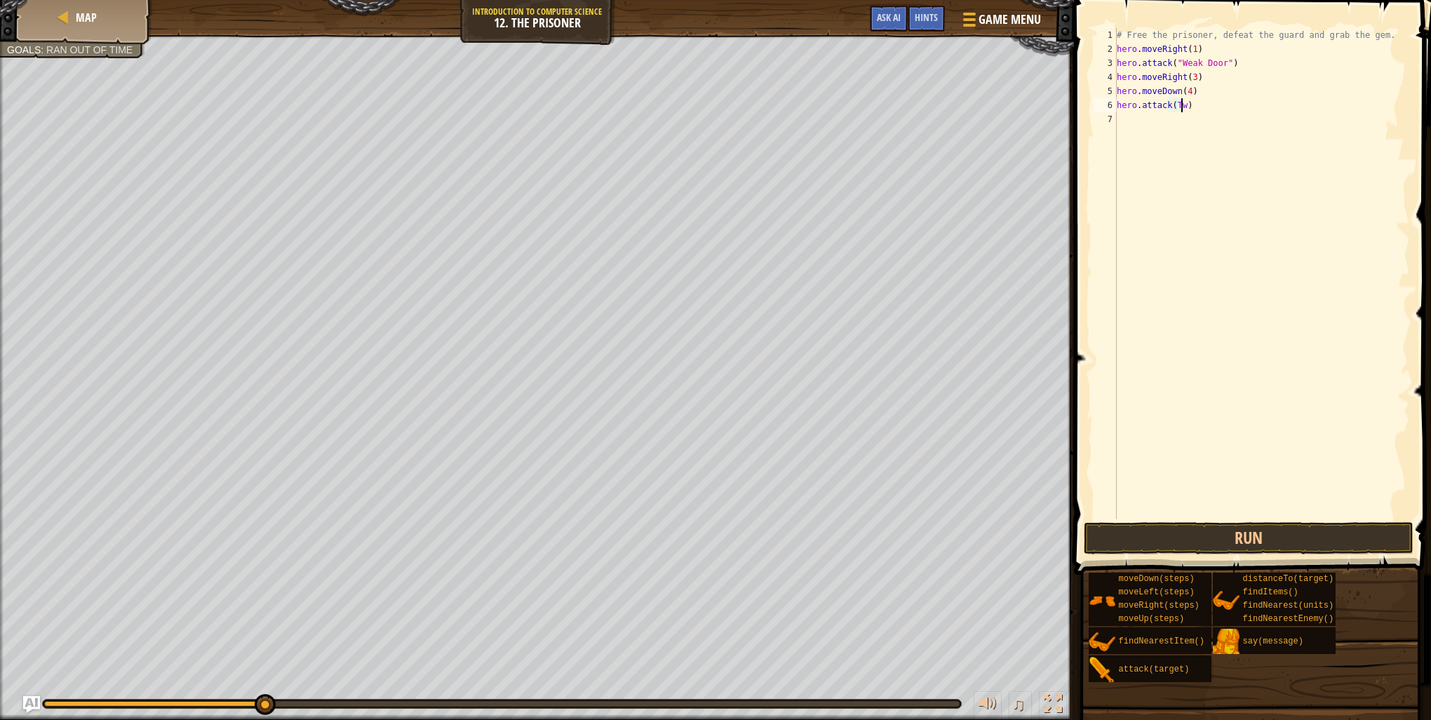
scroll to position [6, 5]
type textarea "hero.attack(Two)"
drag, startPoint x: 1118, startPoint y: 109, endPoint x: 1193, endPoint y: 111, distance: 75.1
click at [1193, 111] on div "# Free the prisoner, defeat the guard and grab the gem. hero . moveRight ( 1 ) …" at bounding box center [1262, 287] width 296 height 519
click at [1149, 116] on div "# Free the prisoner, defeat the guard and grab the gem. hero . moveRight ( 1 ) …" at bounding box center [1262, 287] width 296 height 519
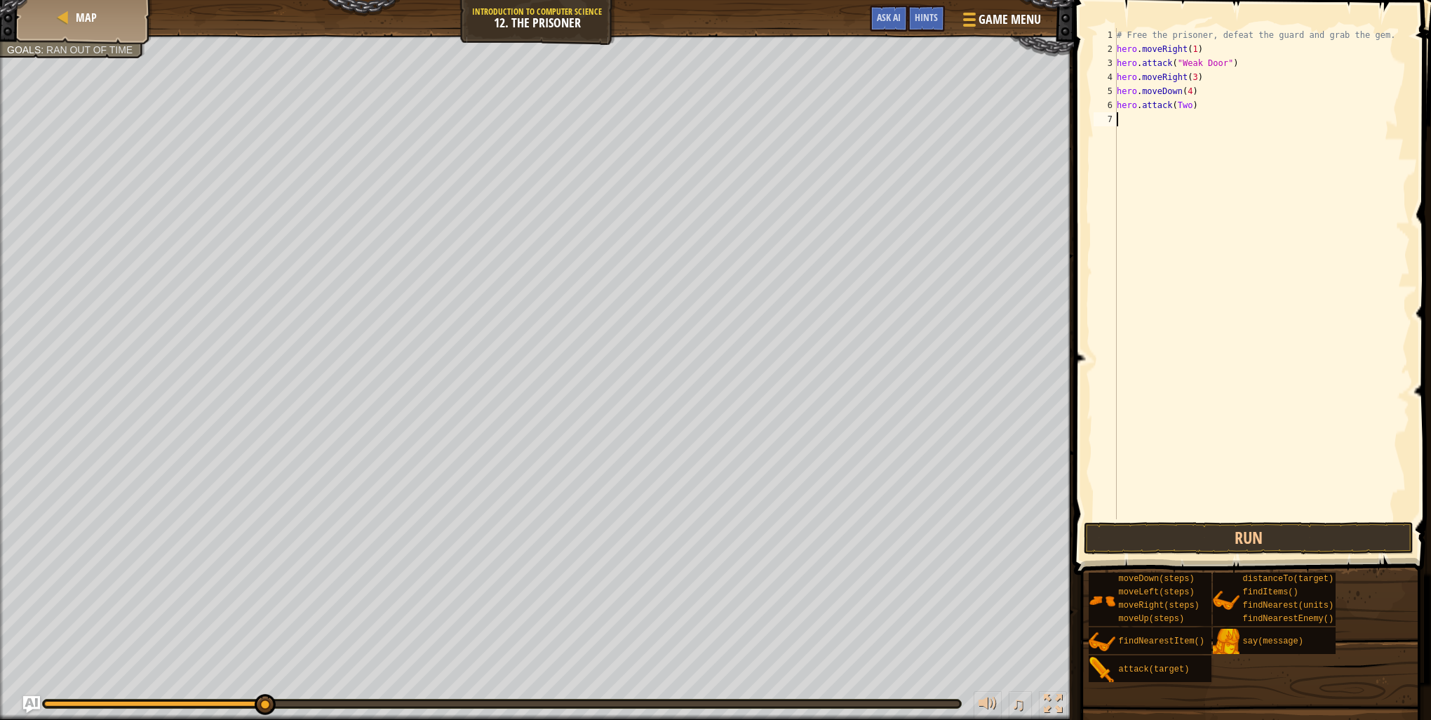
scroll to position [6, 0]
paste textarea "hero.attack(Two)"
type textarea "hero.attack(Two)"
click at [1134, 135] on div "# Free the prisoner, defeat the guard and grab the gem. hero . moveRight ( 1 ) …" at bounding box center [1262, 287] width 296 height 519
paste textarea "hero.attack(Two)"
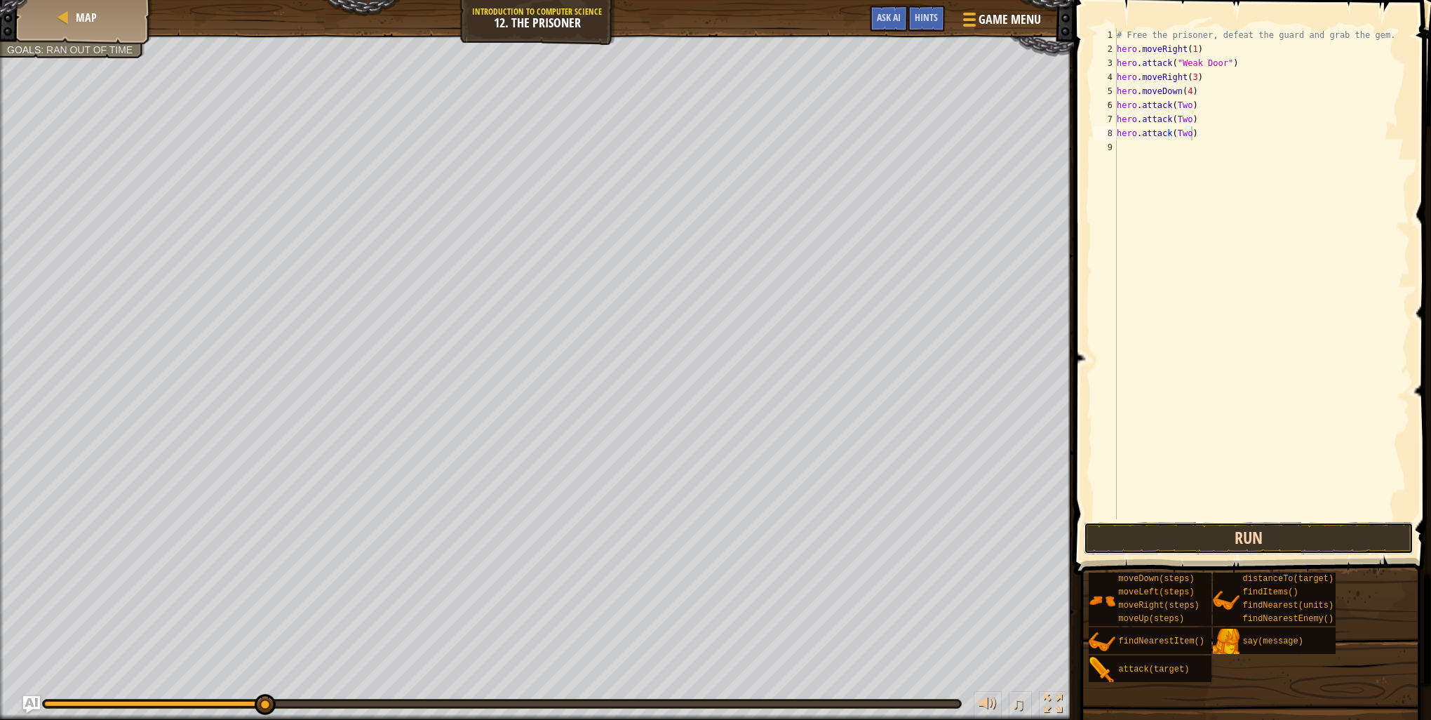
click at [1356, 540] on button "Run" at bounding box center [1249, 538] width 330 height 32
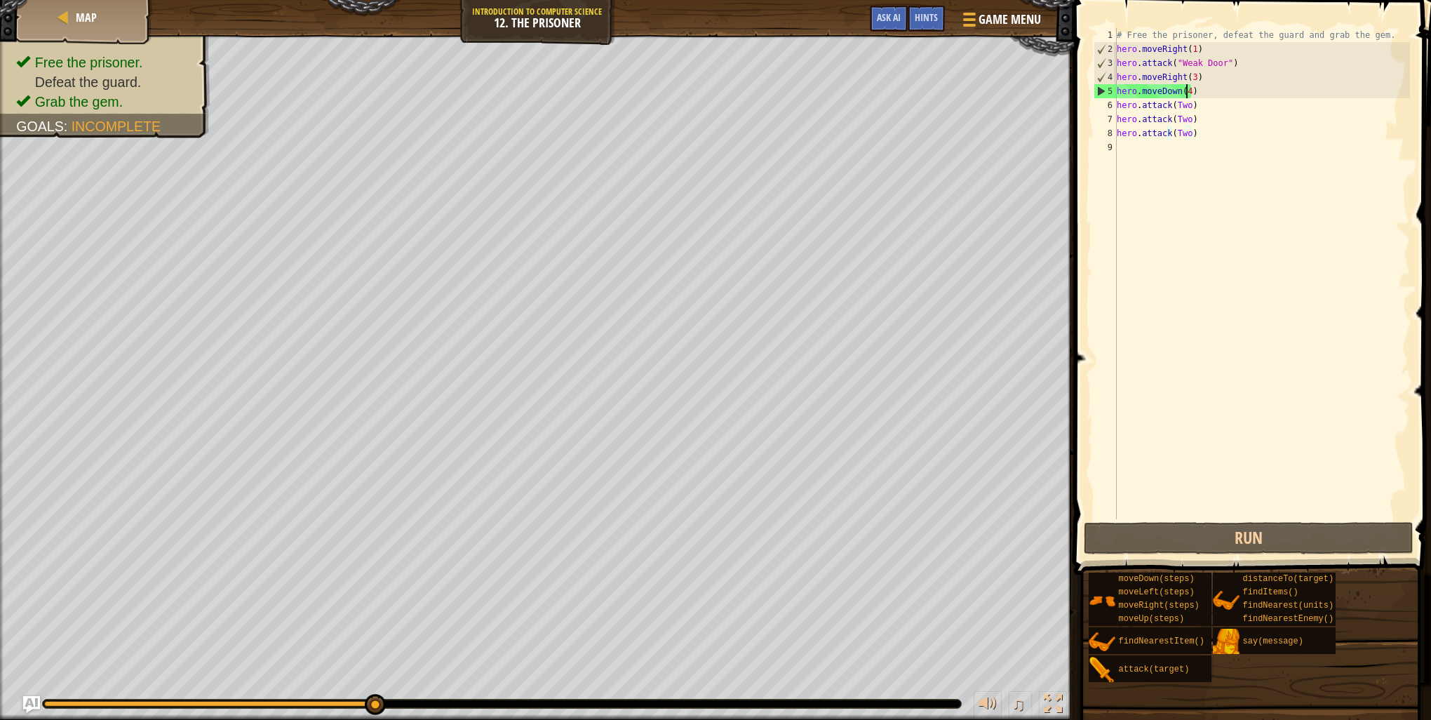
click at [1184, 86] on div "# Free the prisoner, defeat the guard and grab the gem. hero . moveRight ( 1 ) …" at bounding box center [1262, 287] width 296 height 519
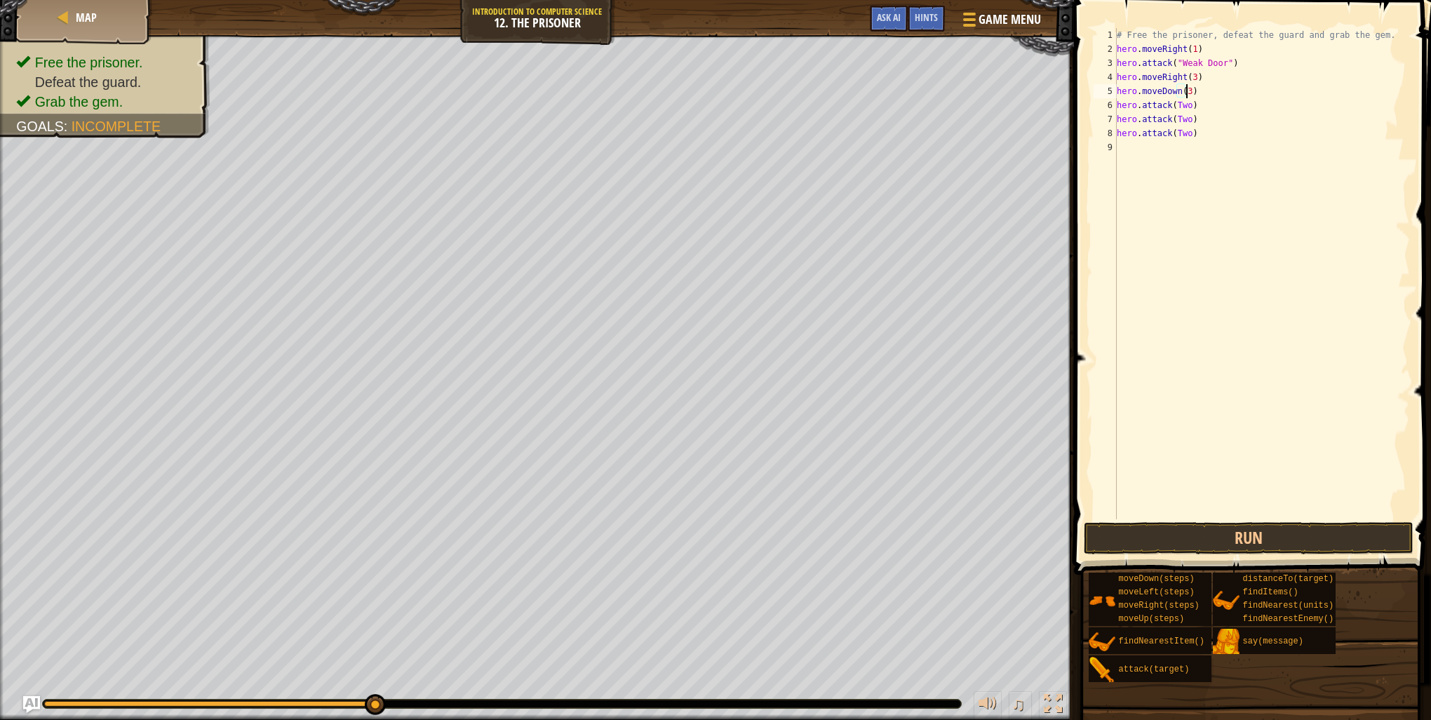
scroll to position [6, 5]
click at [1206, 540] on button "Run" at bounding box center [1249, 538] width 330 height 32
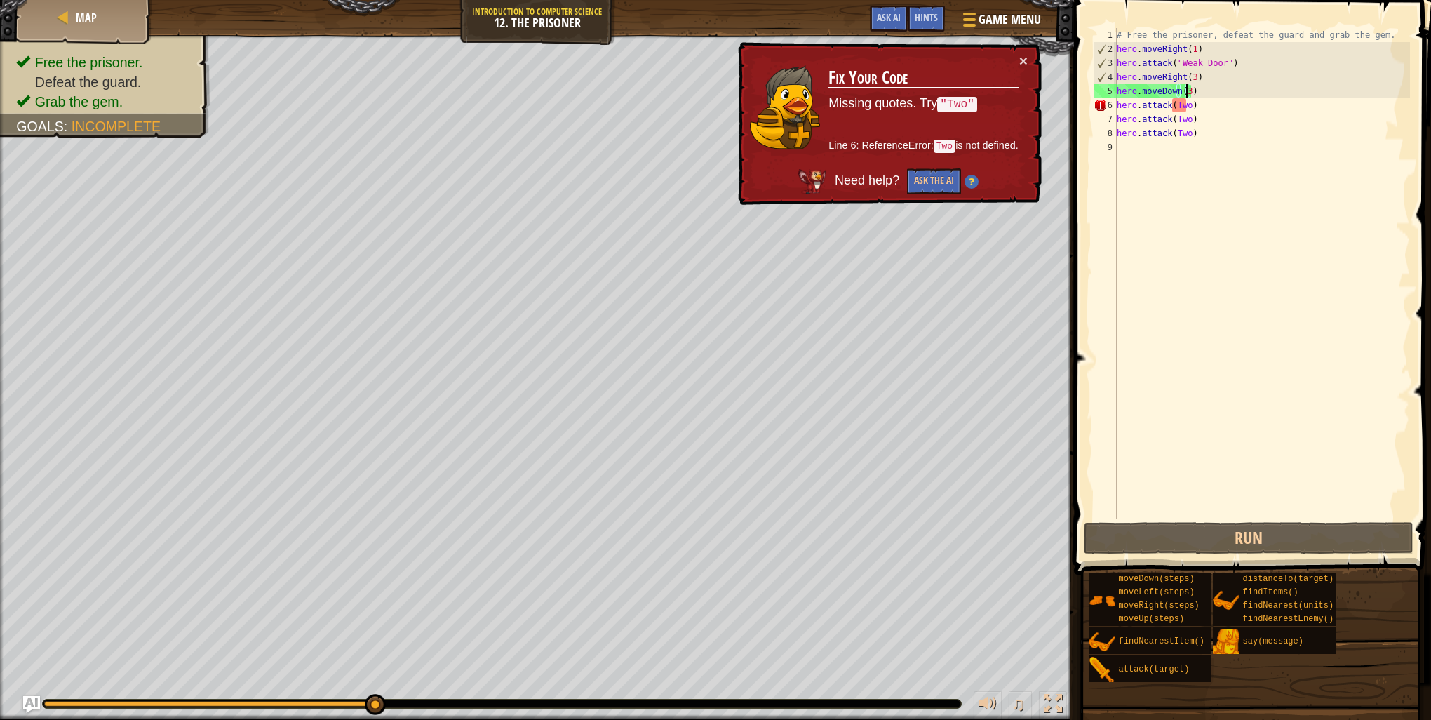
click at [1173, 109] on div "# Free the prisoner, defeat the guard and grab the gem. hero . moveRight ( 1 ) …" at bounding box center [1262, 287] width 296 height 519
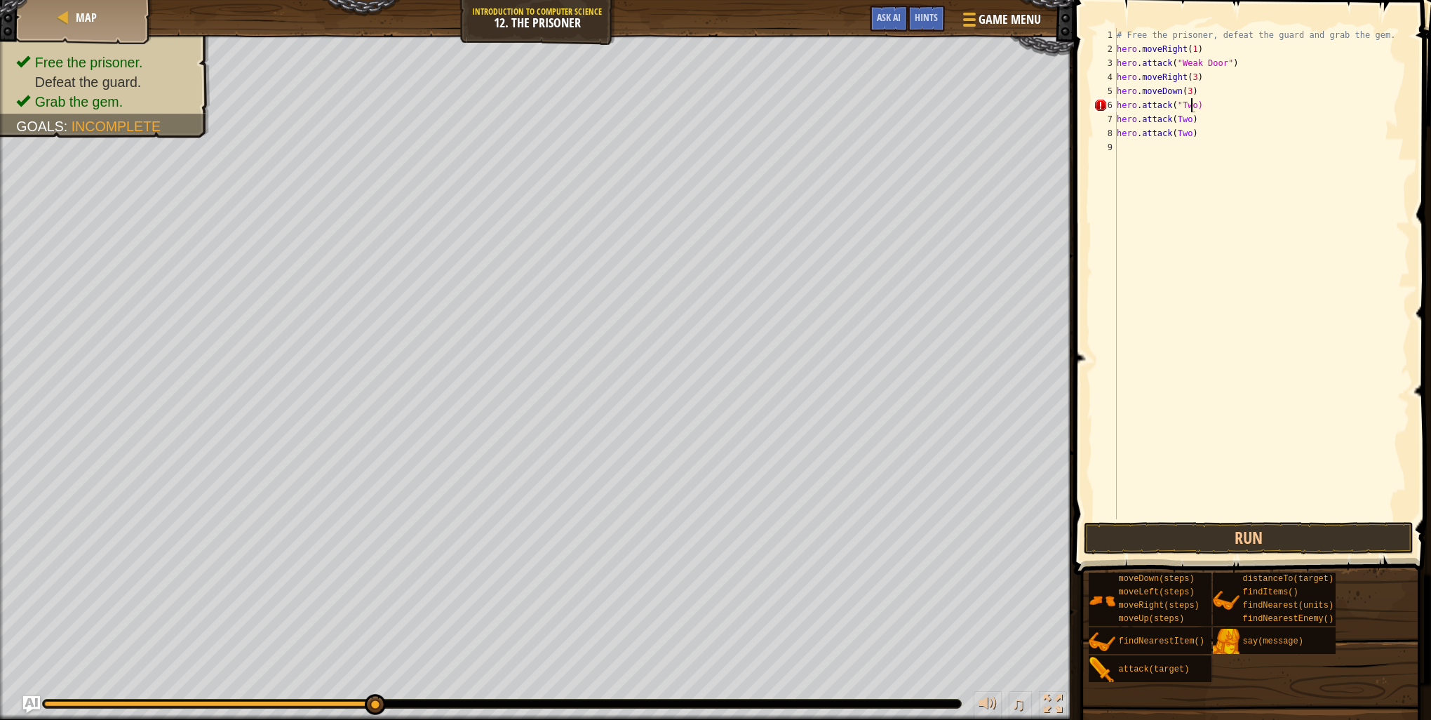
click at [1189, 104] on div "# Free the prisoner, defeat the guard and grab the gem. hero . moveRight ( 1 ) …" at bounding box center [1262, 287] width 296 height 519
drag, startPoint x: 1196, startPoint y: 122, endPoint x: 1119, endPoint y: 123, distance: 77.2
click at [1119, 123] on div "# Free the prisoner, defeat the guard and grab the gem. hero . moveRight ( 1 ) …" at bounding box center [1262, 287] width 296 height 519
type textarea "hero.attack(Two)"
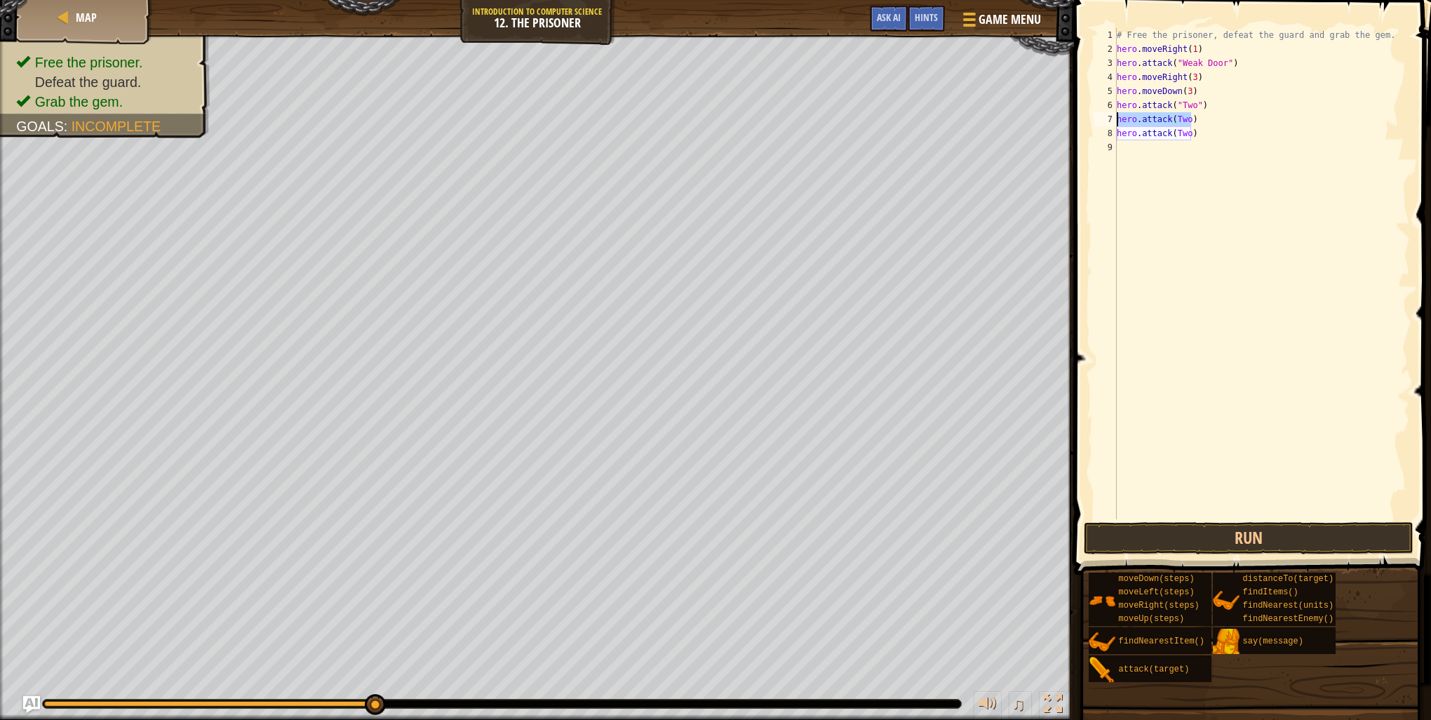
scroll to position [6, 0]
drag, startPoint x: 1196, startPoint y: 144, endPoint x: 1114, endPoint y: 134, distance: 82.7
click at [1114, 134] on div "1 2 3 4 5 6 7 8 9 # Free the prisoner, defeat the guard and grab the gem. hero …" at bounding box center [1250, 273] width 319 height 491
type textarea "hero.attack(Two)"
click at [1271, 528] on button "Run" at bounding box center [1249, 538] width 330 height 32
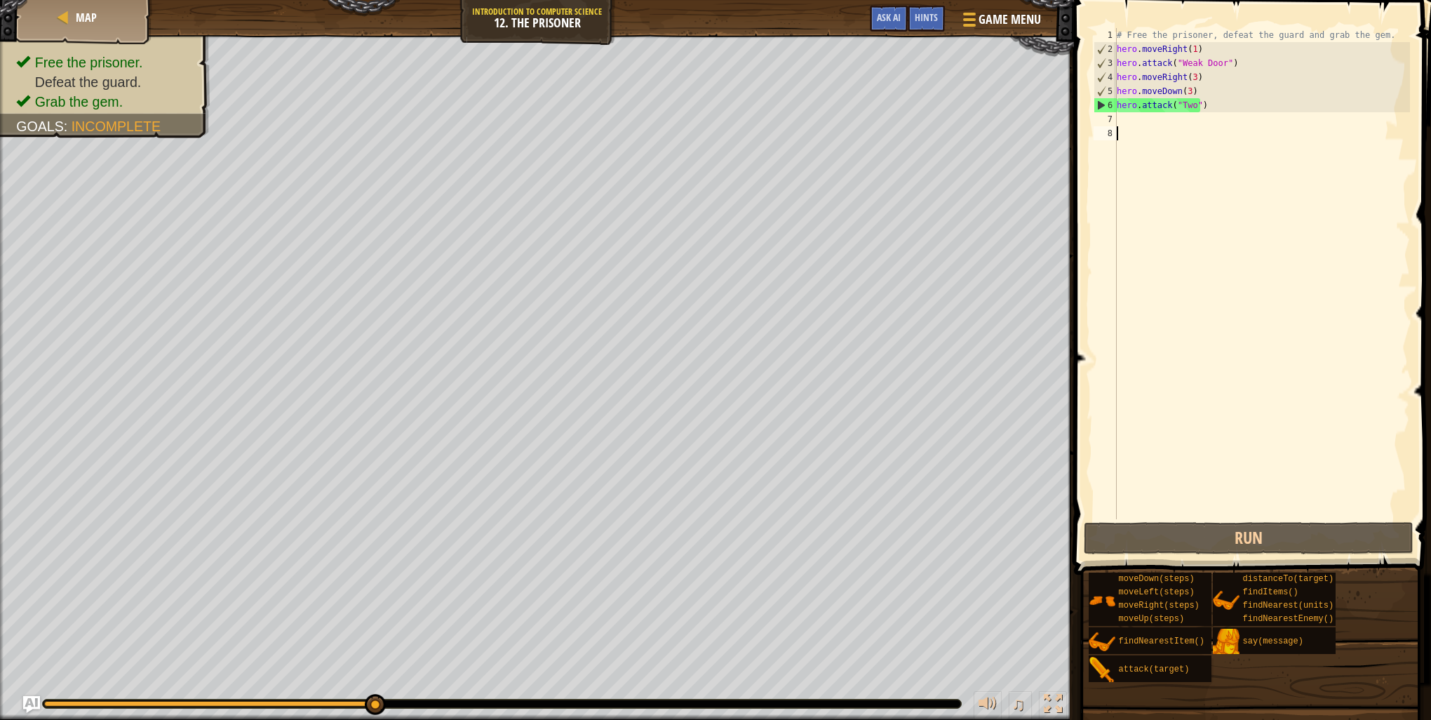
click at [1130, 133] on div "# Free the prisoner, defeat the guard and grab the gem. hero . moveRight ( 1 ) …" at bounding box center [1262, 287] width 296 height 519
click at [1133, 125] on div "# Free the prisoner, defeat the guard and grab the gem. hero . moveRight ( 1 ) …" at bounding box center [1262, 287] width 296 height 519
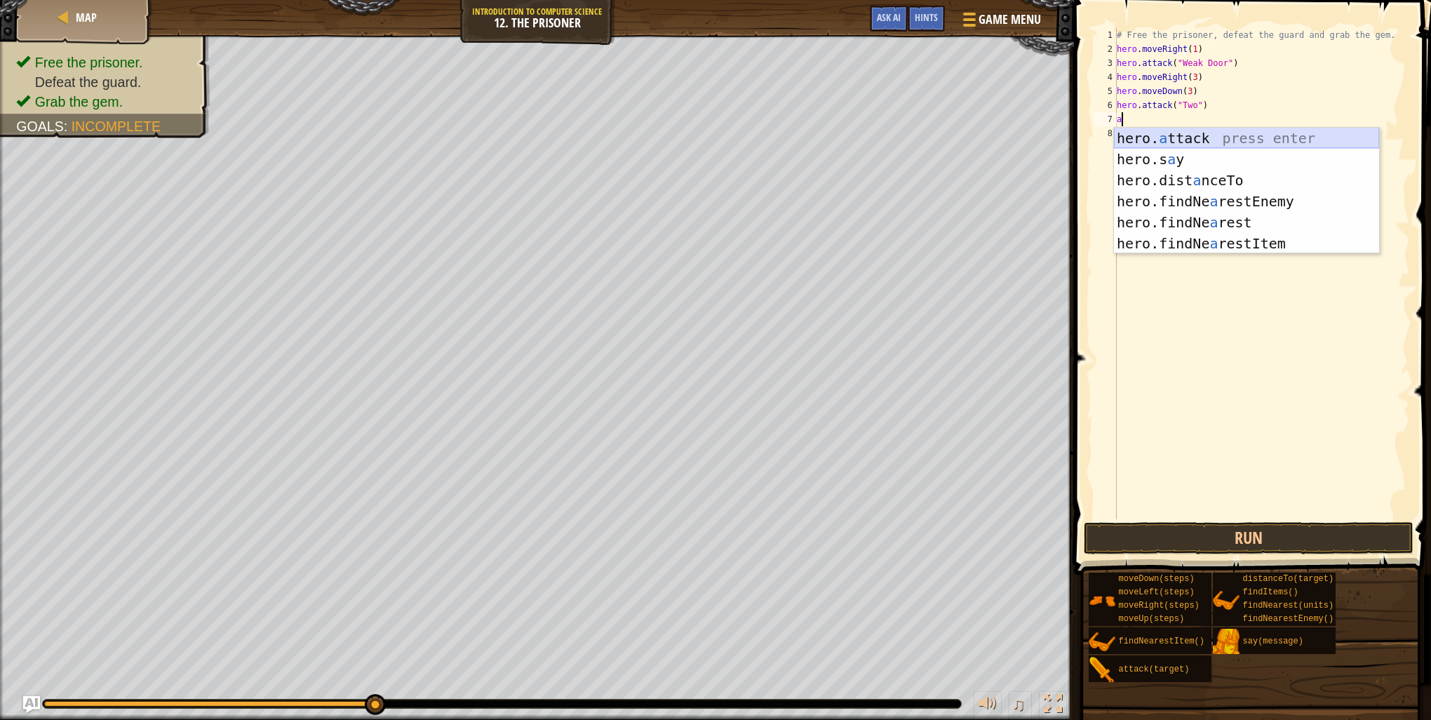
click at [1206, 140] on div "hero. a ttack press enter hero.s a y press enter hero.dist a nceTo press enter …" at bounding box center [1246, 212] width 265 height 168
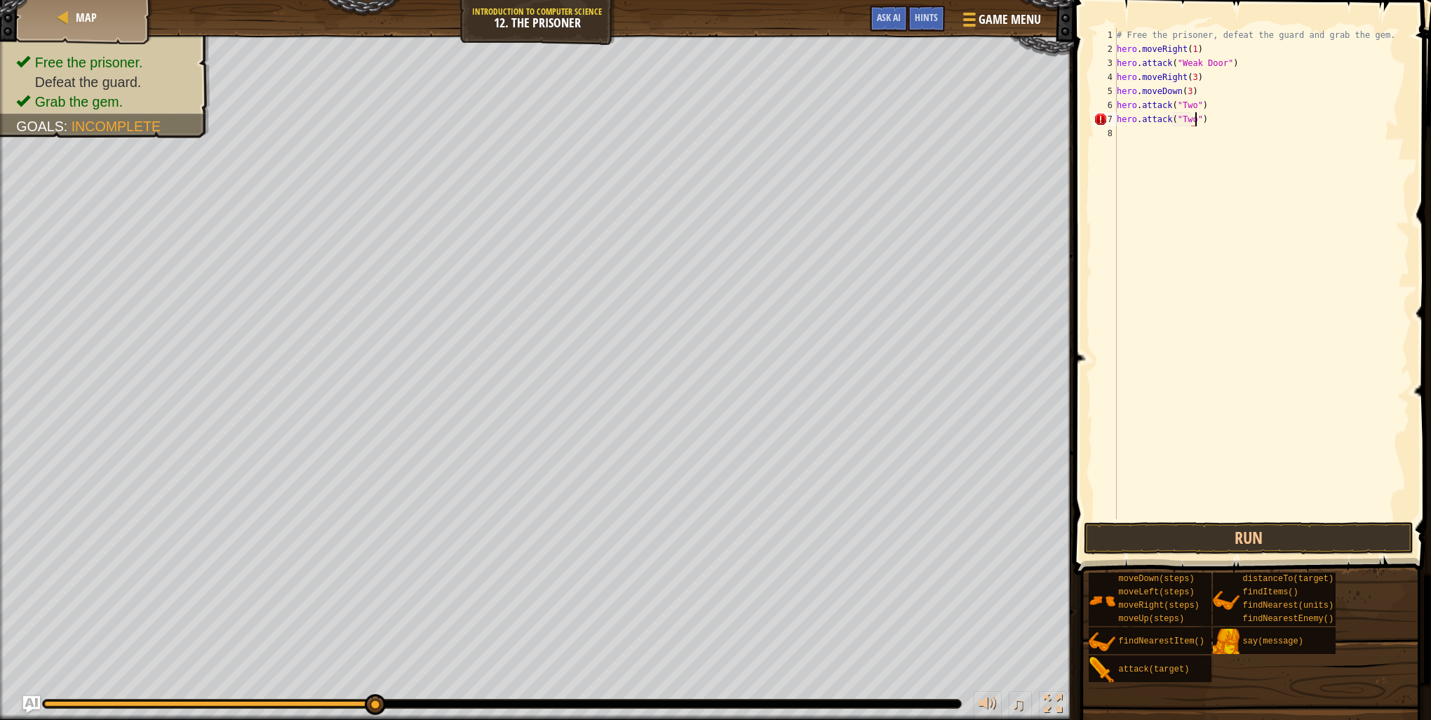
scroll to position [6, 6]
click at [1216, 543] on button "Run" at bounding box center [1249, 538] width 330 height 32
click at [1189, 81] on div "# Free the prisoner, defeat the guard and grab the gem. hero . moveRight ( 1 ) …" at bounding box center [1262, 287] width 296 height 519
type textarea "hero.moveRight(2)"
click at [1190, 549] on button "Run" at bounding box center [1249, 538] width 330 height 32
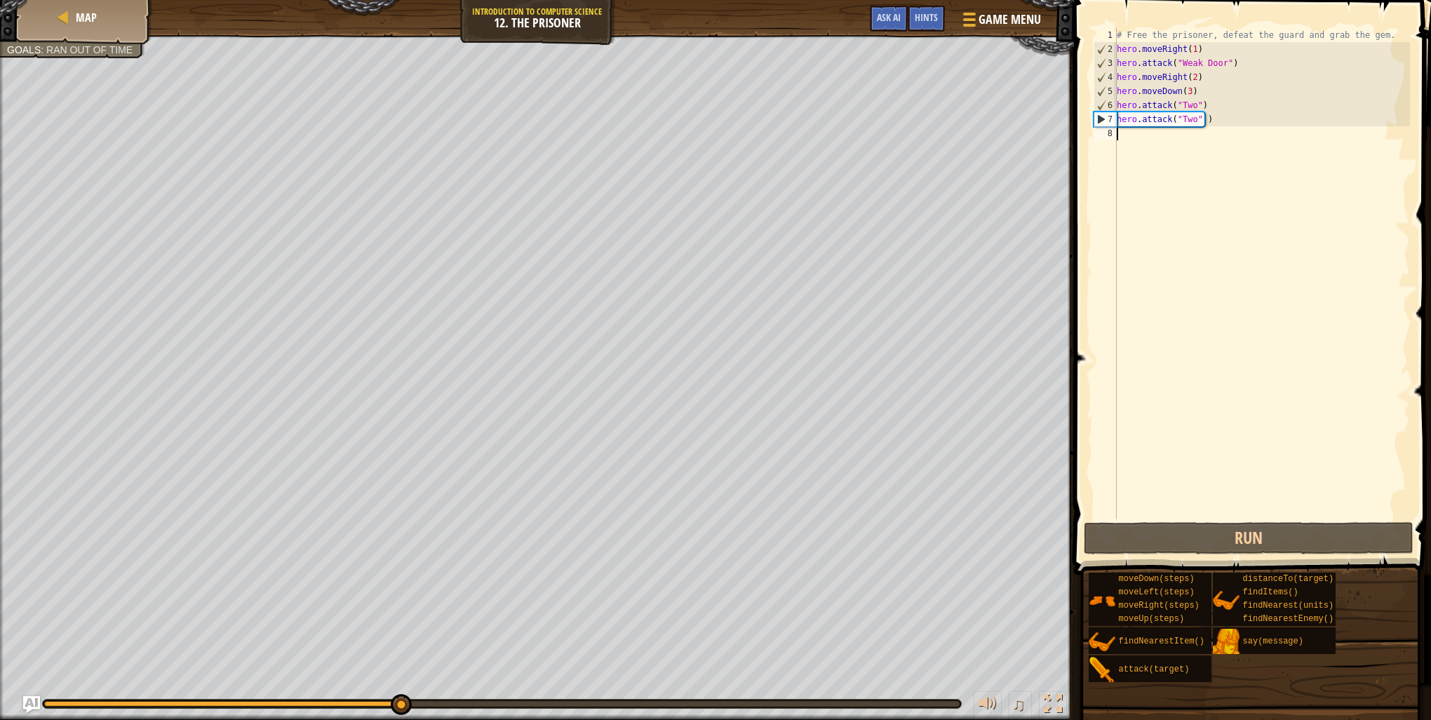
click at [1128, 133] on div "# Free the prisoner, defeat the guard and grab the gem. hero . moveRight ( 1 ) …" at bounding box center [1262, 287] width 296 height 519
type textarea "m"
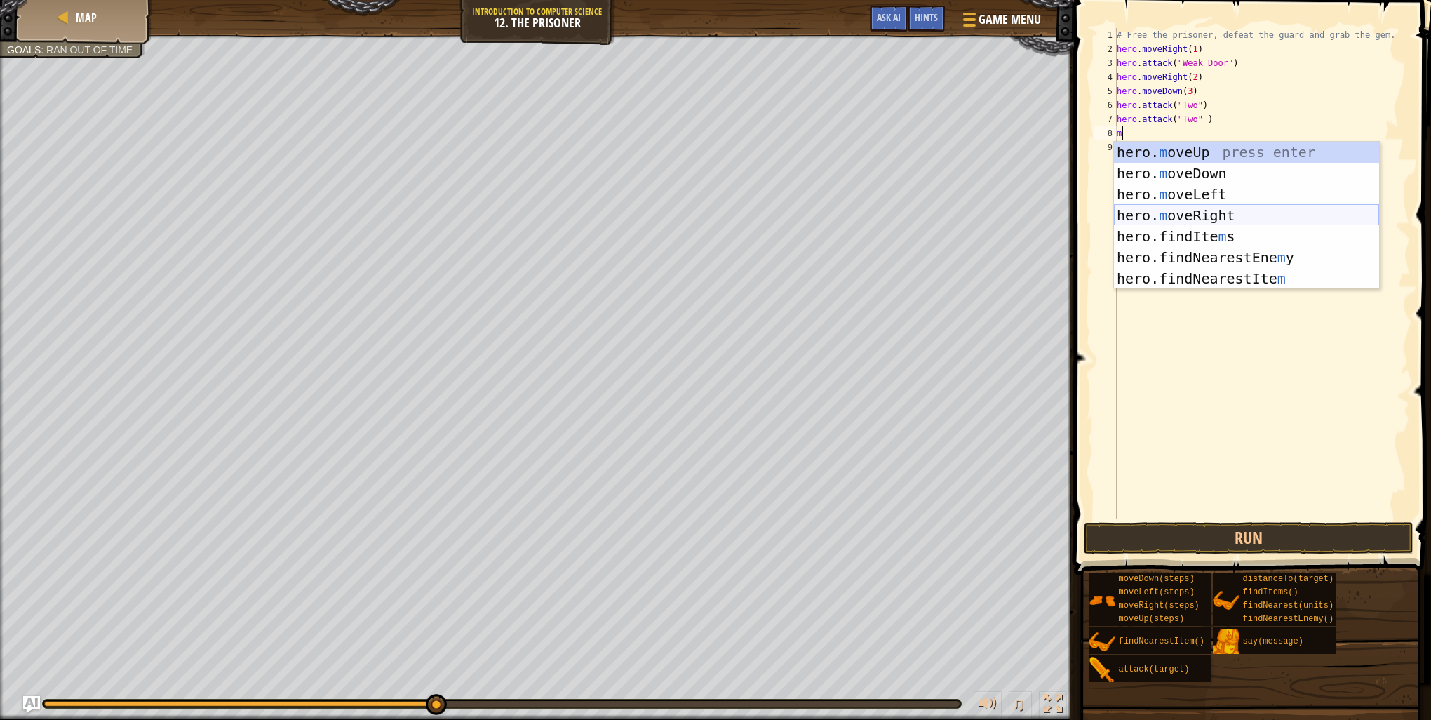
click at [1187, 208] on div "hero. m oveUp press enter hero. m oveDown press enter hero. m oveLeft press ent…" at bounding box center [1246, 236] width 265 height 189
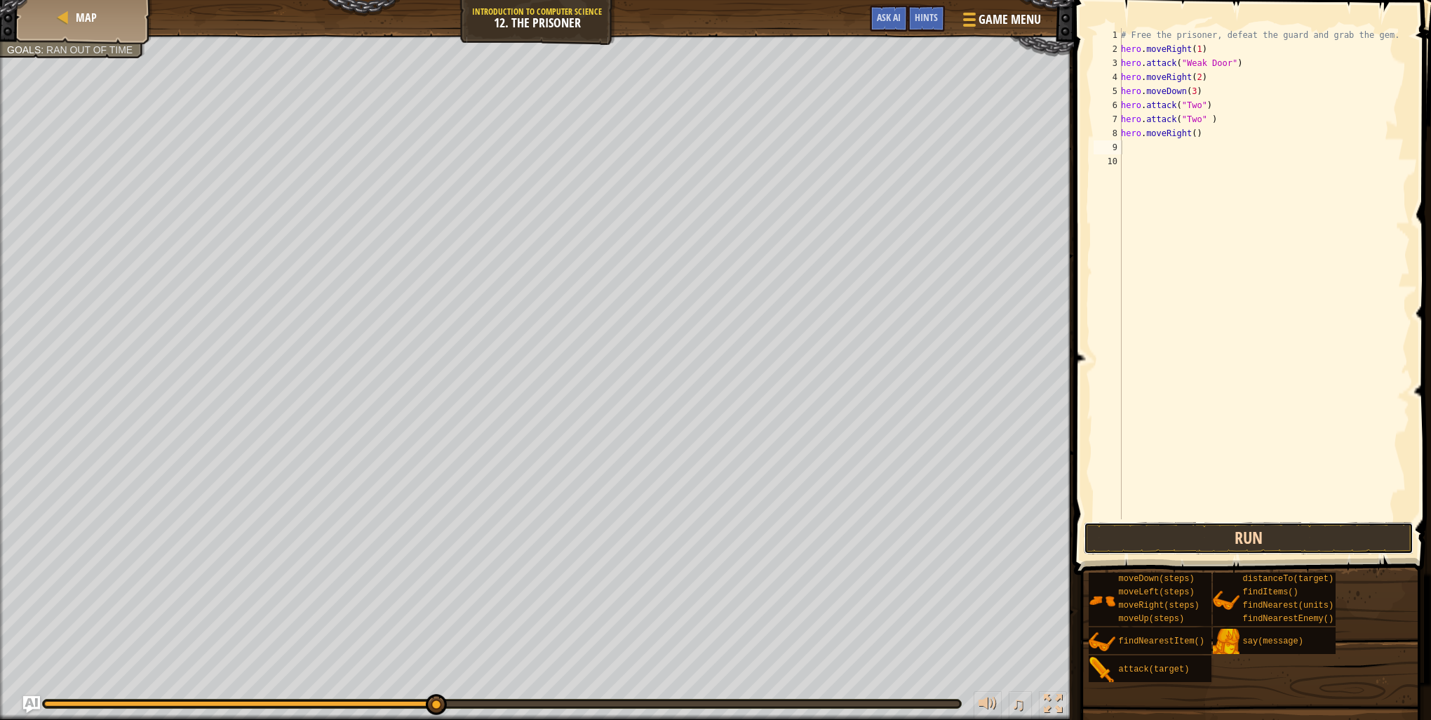
click at [1224, 554] on button "Run" at bounding box center [1249, 538] width 330 height 32
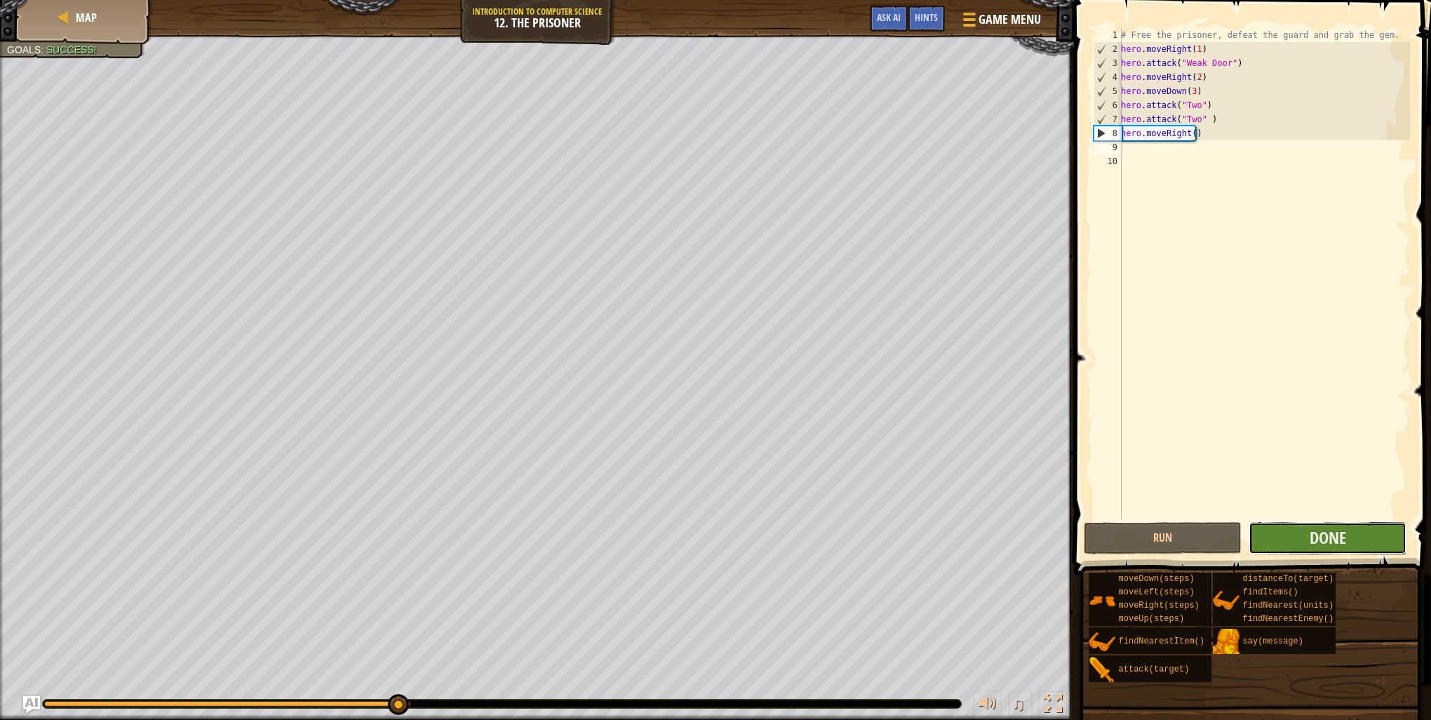
click at [1297, 538] on button "Done" at bounding box center [1328, 538] width 158 height 32
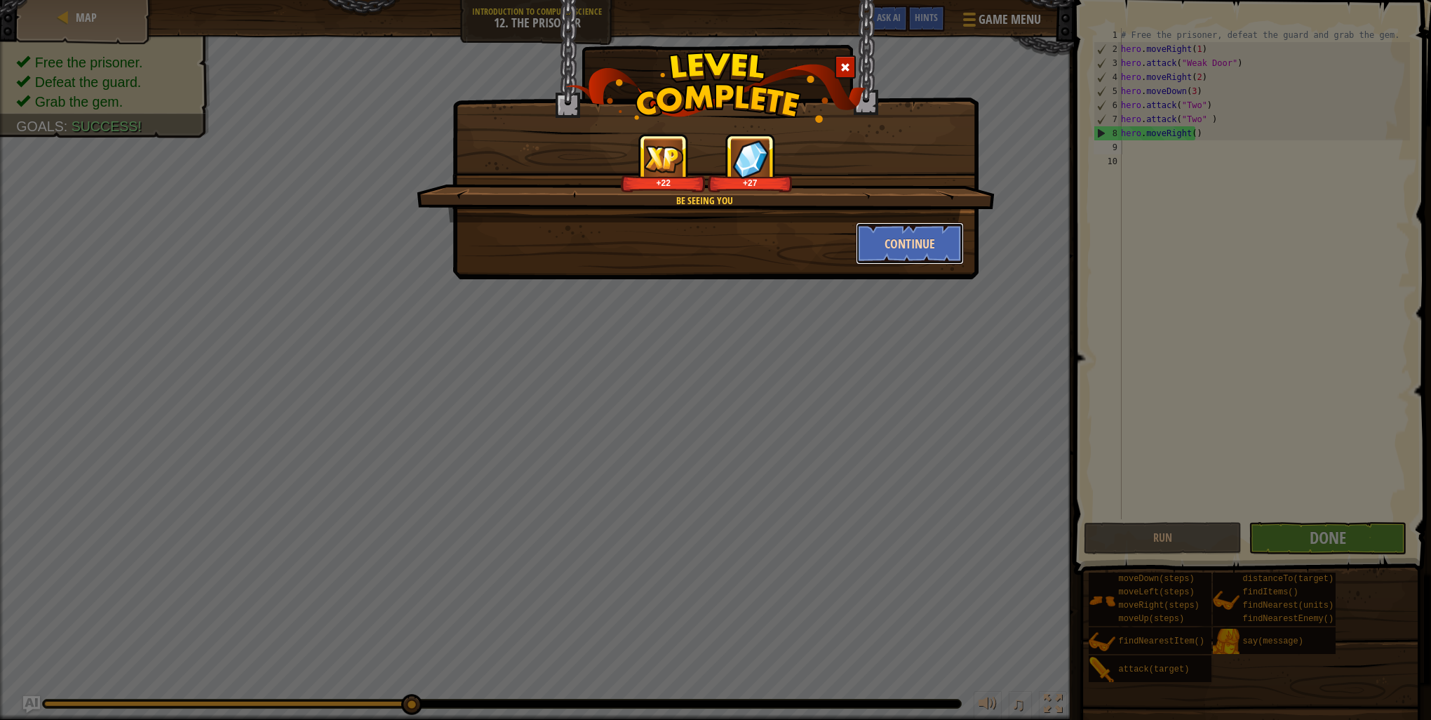
click at [890, 251] on button "Continue" at bounding box center [910, 243] width 109 height 42
